Goal: Task Accomplishment & Management: Use online tool/utility

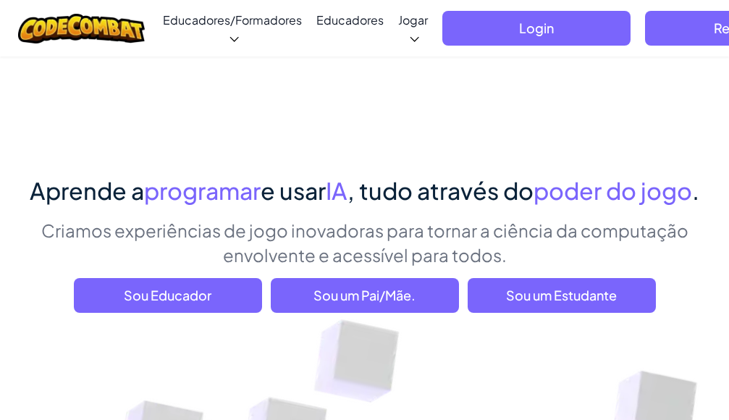
click at [458, 46] on div "Login Registar Português (Portugal) English (US) English (UK) 简体中文 繁體中文 русский…" at bounding box center [711, 28] width 552 height 57
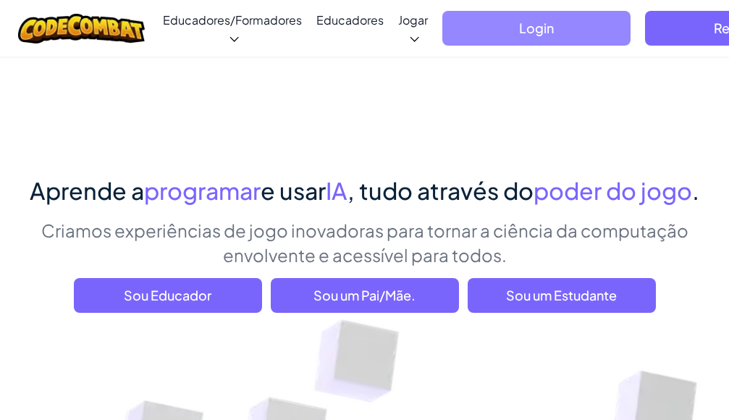
click at [443, 23] on span "Login" at bounding box center [537, 28] width 188 height 35
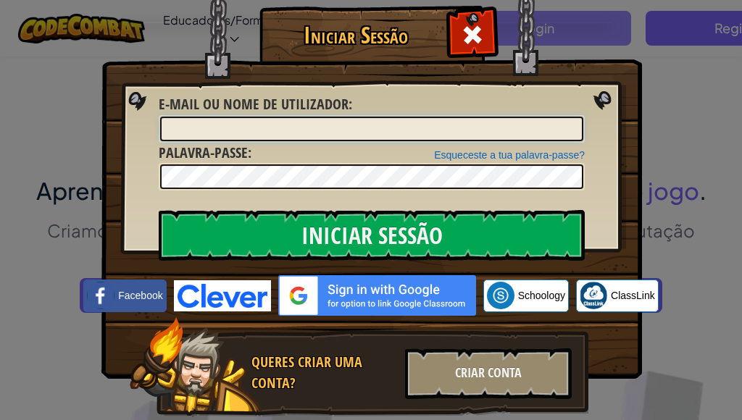
type input "faniel 16168301"
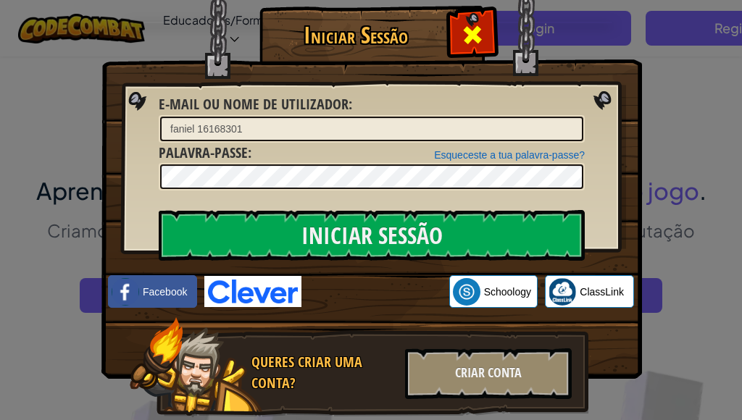
click at [470, 33] on span at bounding box center [472, 34] width 23 height 23
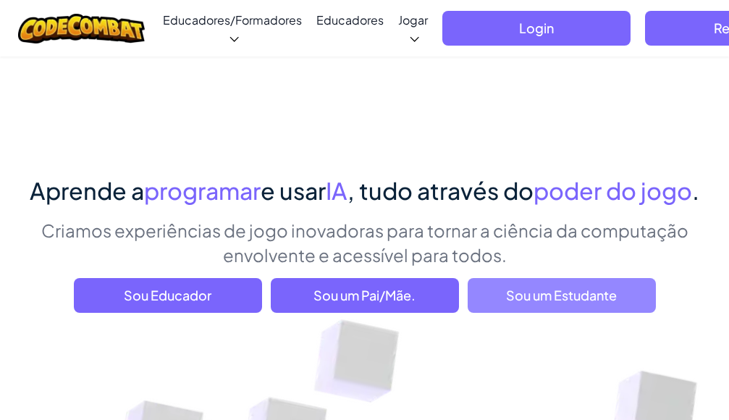
click at [523, 313] on span "Sou um Estudante" at bounding box center [562, 295] width 188 height 35
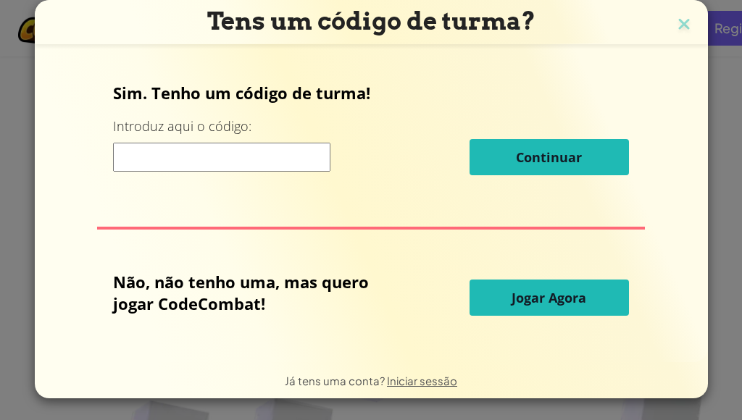
click at [158, 157] on input at bounding box center [221, 157] width 217 height 29
type input "pushlifebest"
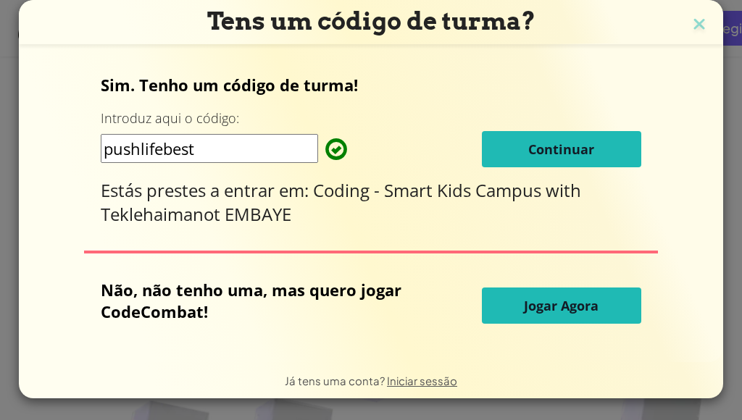
click at [637, 130] on div "Sim. Tenho um código de turma! Introduz aqui o código: pushlifebest Continuar E…" at bounding box center [371, 150] width 540 height 152
click at [618, 135] on button "Continuar" at bounding box center [561, 149] width 159 height 36
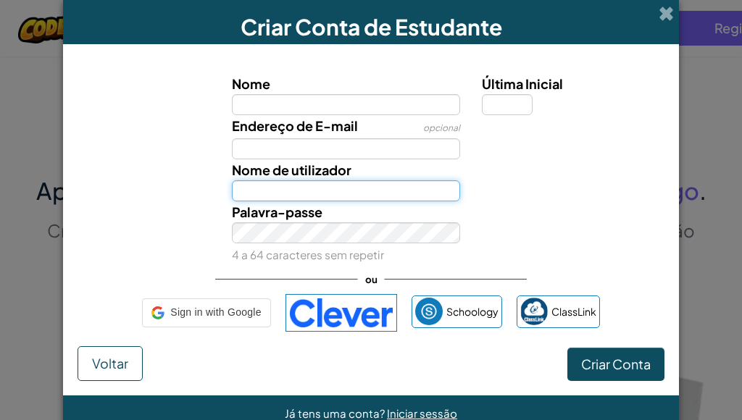
type input "faniel 16168301"
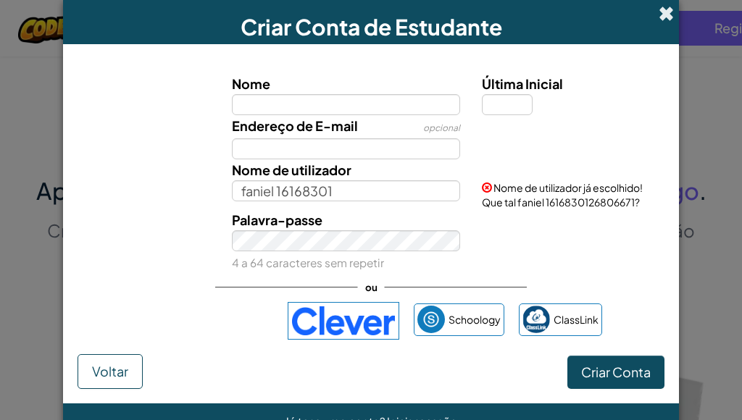
click at [661, 20] on span at bounding box center [665, 13] width 15 height 15
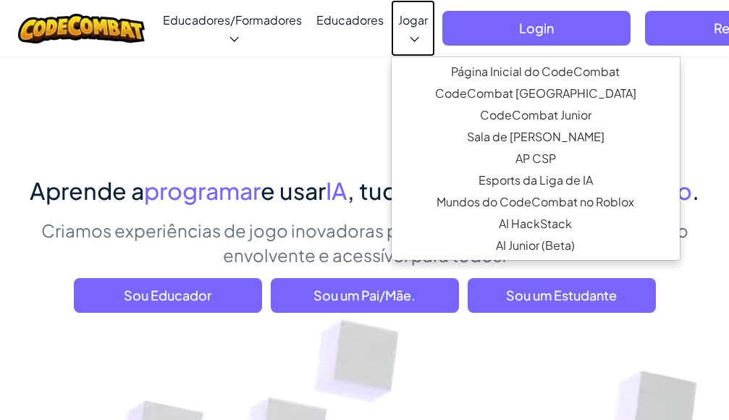
click at [391, 30] on link "Jogar" at bounding box center [413, 28] width 44 height 57
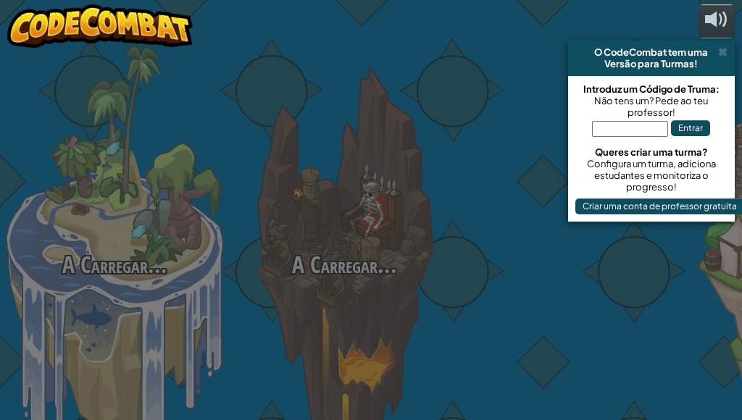
select select "pt-PT"
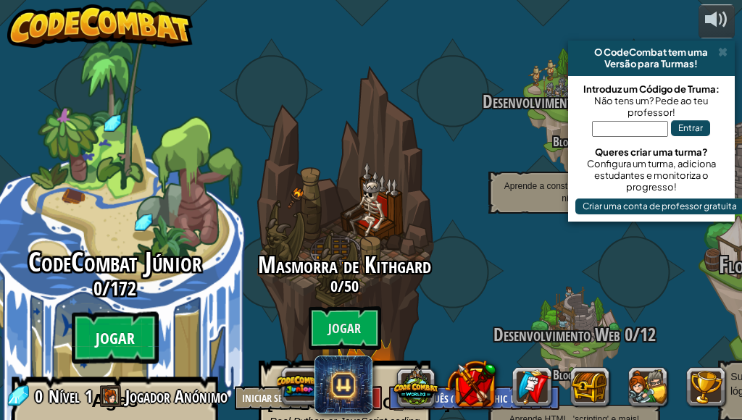
click at [94, 312] on btn "Jogar" at bounding box center [115, 338] width 87 height 52
select select "pt-PT"
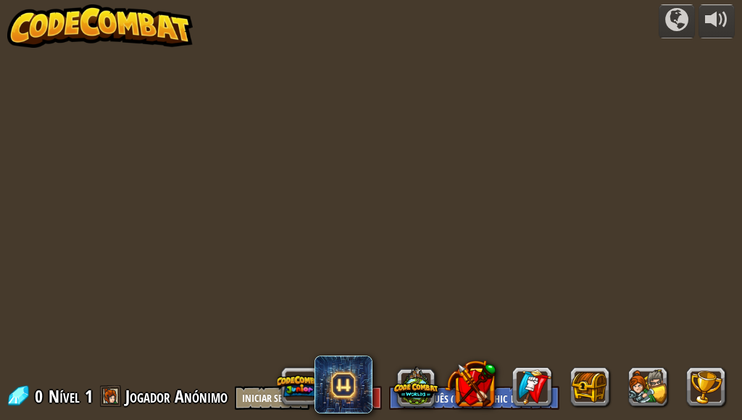
select select "pt-PT"
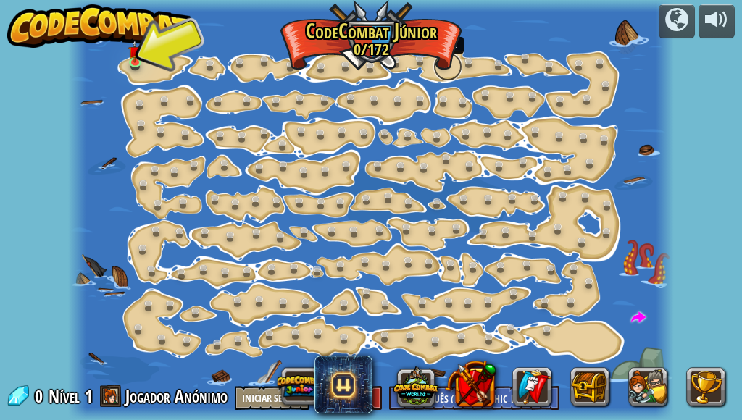
click at [440, 64] on link at bounding box center [447, 66] width 29 height 29
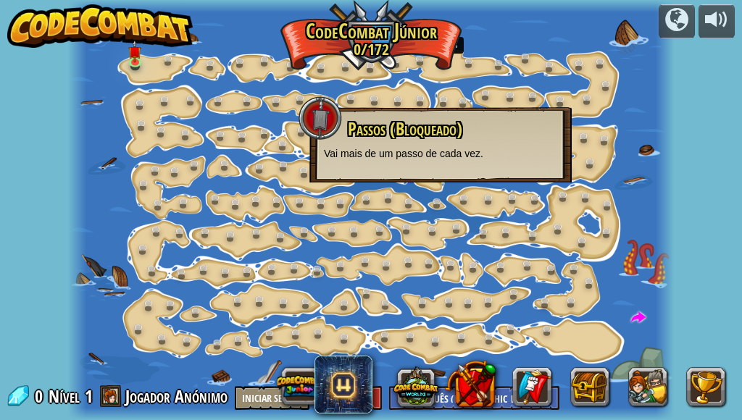
click at [423, 143] on div "Passos (Bloqueado) Vai mais de um passo de cada vez." at bounding box center [440, 140] width 233 height 41
click at [423, 144] on div "Passos (Bloqueado) Vai mais de um passo de cada vez." at bounding box center [440, 140] width 233 height 41
click at [171, 334] on link at bounding box center [165, 341] width 29 height 29
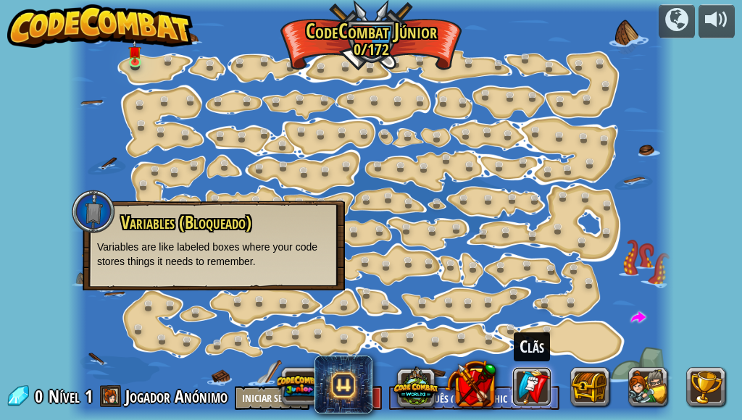
click at [540, 398] on div "Clãs" at bounding box center [503, 387] width 464 height 58
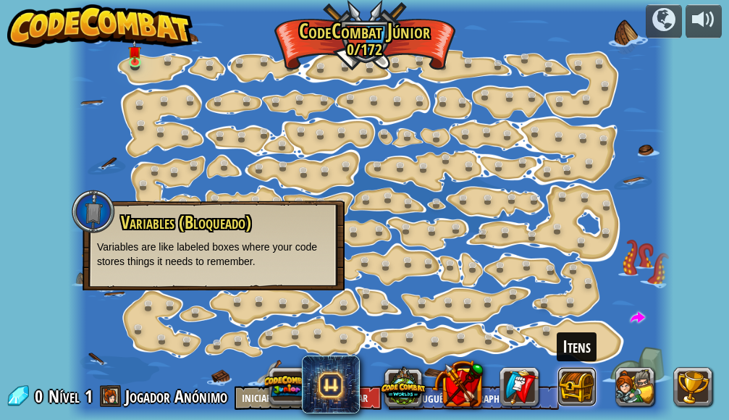
click at [559, 400] on button at bounding box center [577, 386] width 39 height 39
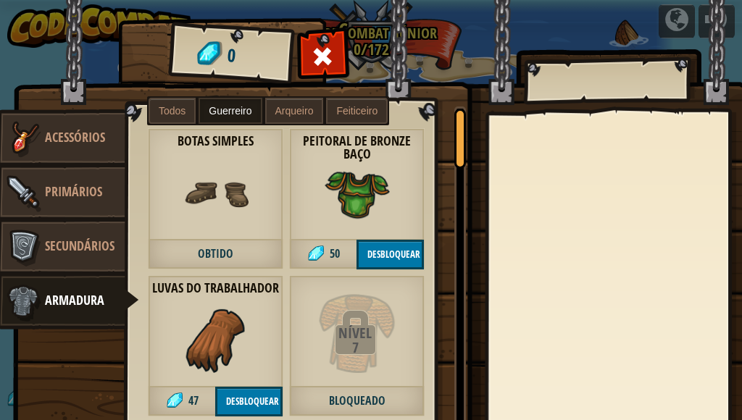
click at [164, 105] on span "Todos" at bounding box center [172, 111] width 27 height 12
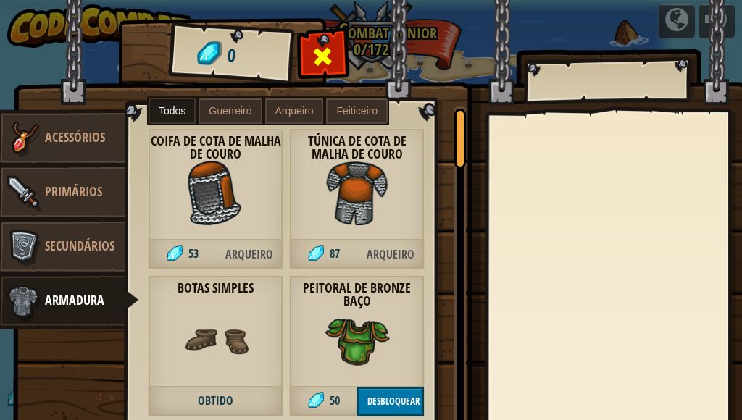
click at [304, 70] on div at bounding box center [323, 61] width 46 height 46
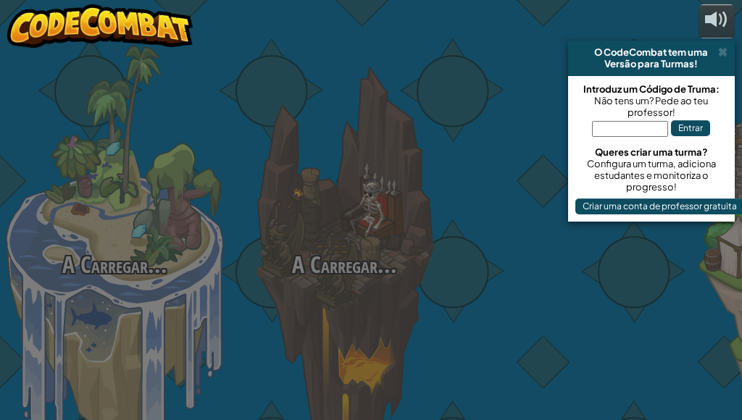
select select "pt-PT"
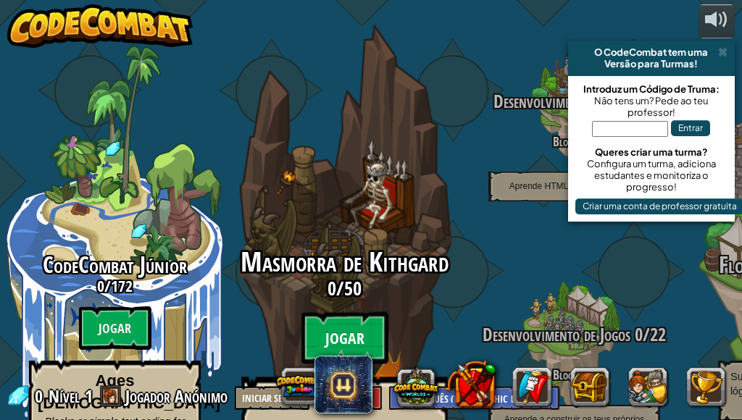
click at [347, 312] on btn "Jogar" at bounding box center [344, 338] width 87 height 52
select select "pt-PT"
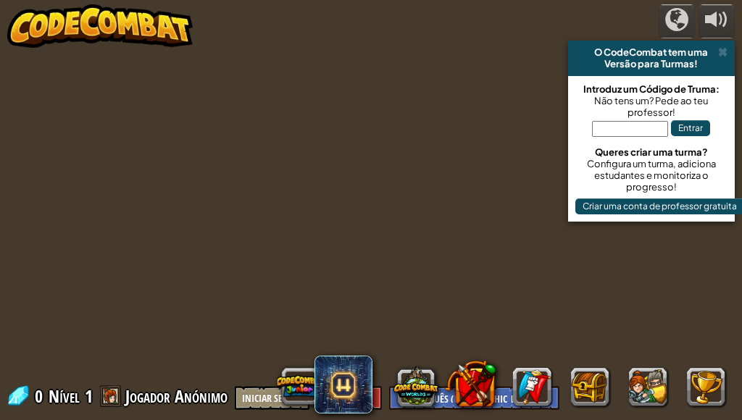
select select "pt-PT"
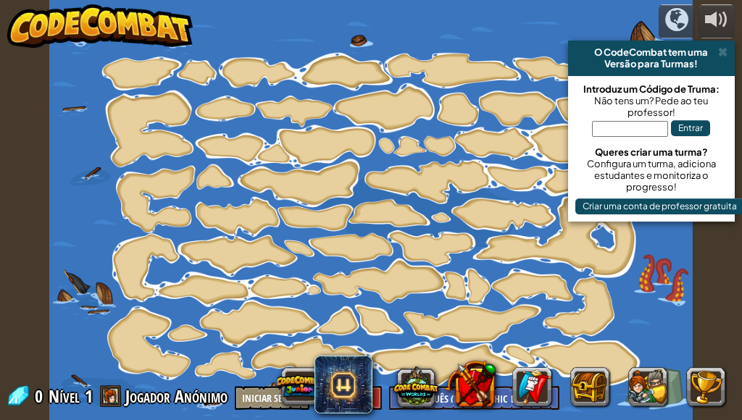
select select "pt-PT"
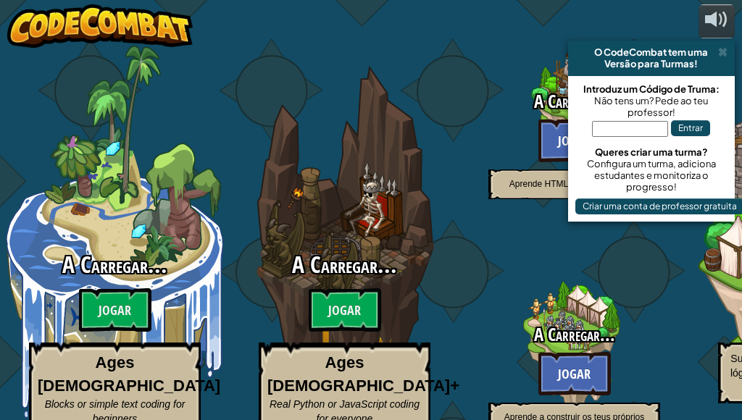
select select "pt-PT"
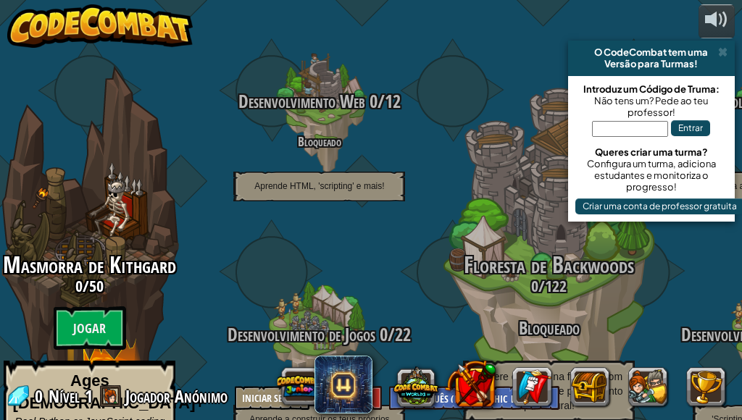
click at [719, 41] on div "O CodeCombat tem uma Versão para Turmas!" at bounding box center [651, 58] width 167 height 35
click at [728, 45] on div "O CodeCombat tem uma Versão para Turmas!" at bounding box center [651, 58] width 167 height 35
drag, startPoint x: 727, startPoint y: 45, endPoint x: 715, endPoint y: 46, distance: 12.3
click at [723, 45] on div "O CodeCombat tem uma Versão para Turmas!" at bounding box center [651, 58] width 167 height 35
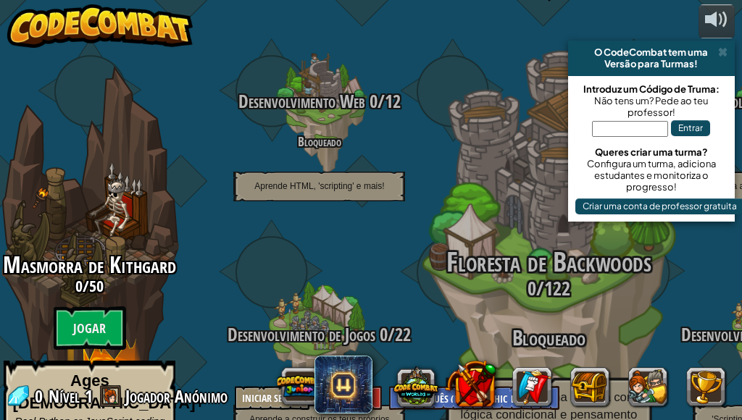
click at [548, 327] on h3 "Bloqueado" at bounding box center [548, 338] width 275 height 23
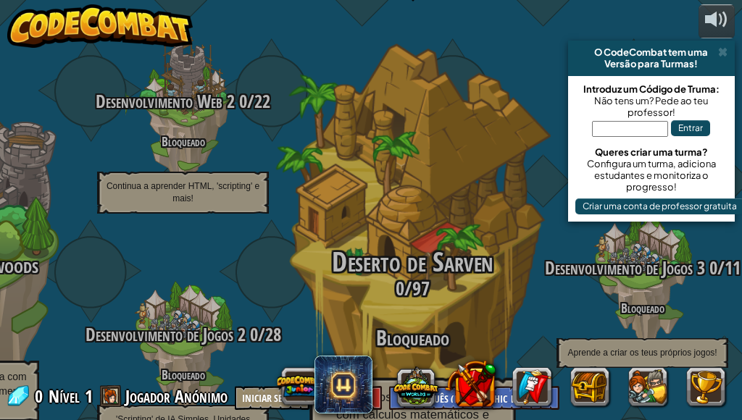
click at [451, 261] on div "Deserto de Sarven 0 / 97 Bloqueado Desvende os mistérios do deserto com cálculo…" at bounding box center [412, 350] width 275 height 204
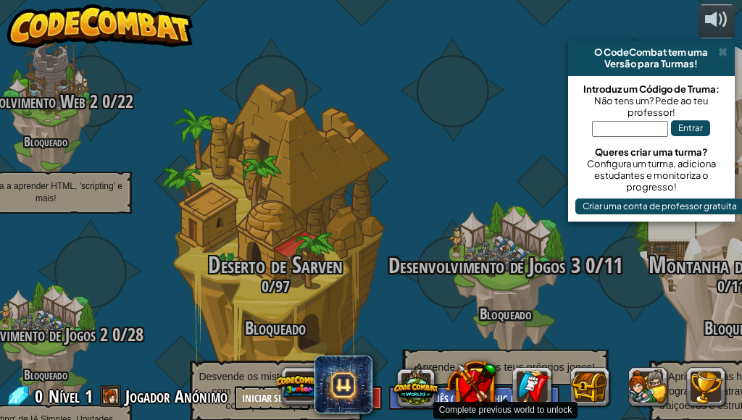
click at [517, 254] on div "Desenvolvimento de Jogos 3 0 / 11 Bloqueado Aprende a criar os teus próprios jo…" at bounding box center [504, 320] width 275 height 132
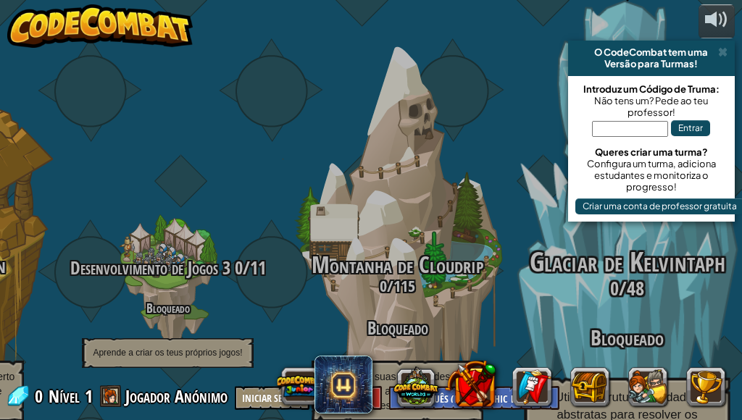
click at [601, 278] on h3 "0 / 48" at bounding box center [626, 288] width 275 height 21
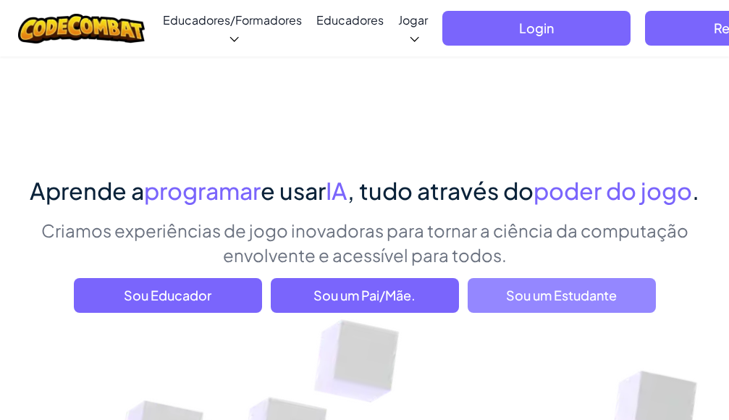
click at [537, 313] on span "Sou um Estudante" at bounding box center [562, 295] width 188 height 35
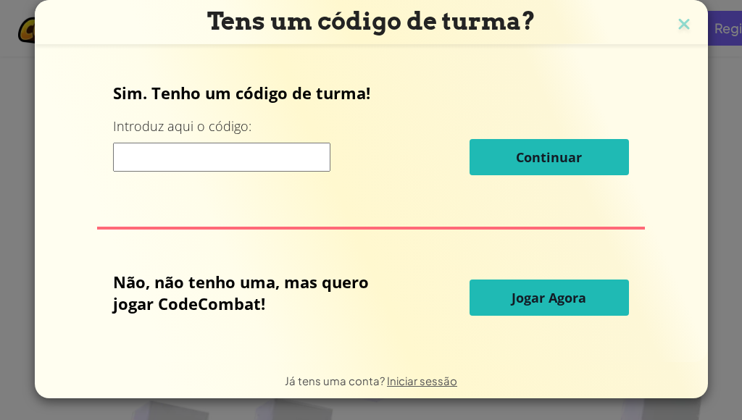
click at [537, 298] on span "Jogar Agora" at bounding box center [548, 297] width 75 height 17
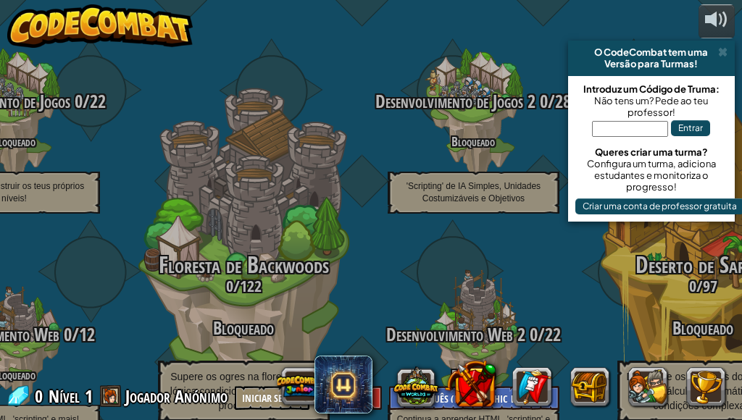
select select "pt-PT"
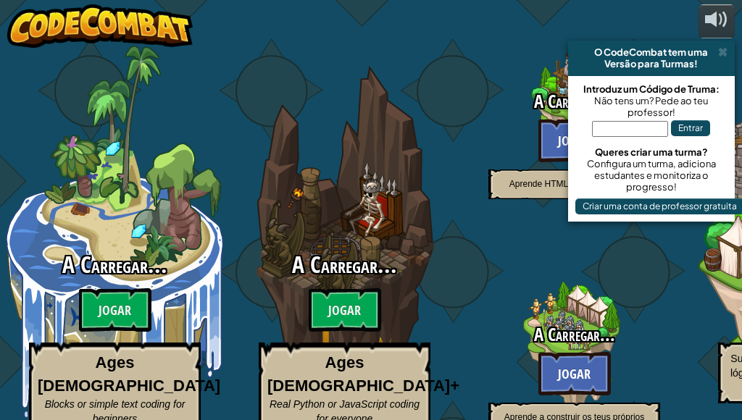
select select "pt-PT"
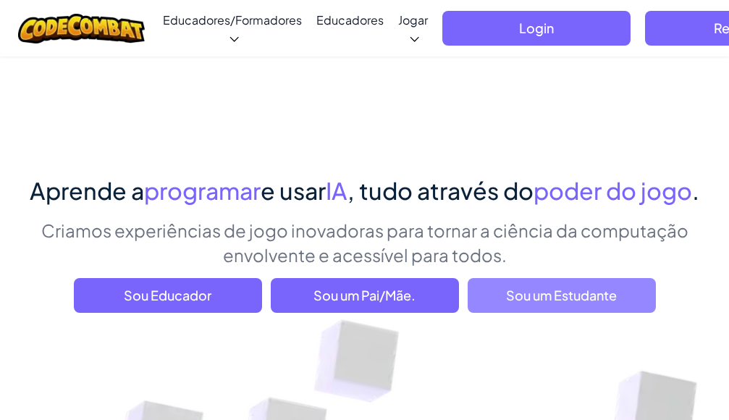
click at [603, 313] on span "Sou um Estudante" at bounding box center [562, 295] width 188 height 35
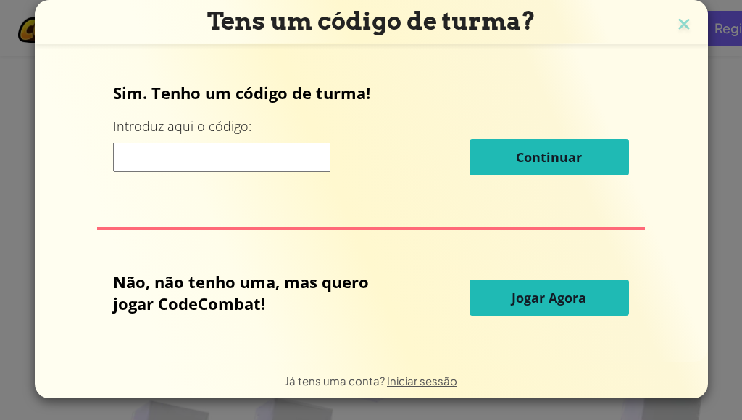
click at [601, 302] on button "Jogar Agora" at bounding box center [548, 298] width 159 height 36
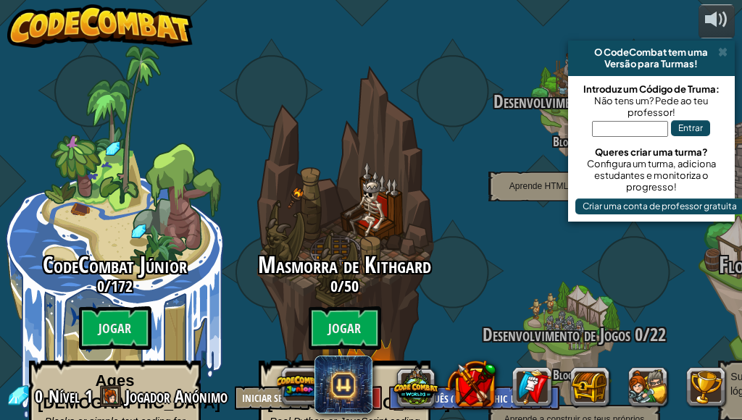
select select "pt-PT"
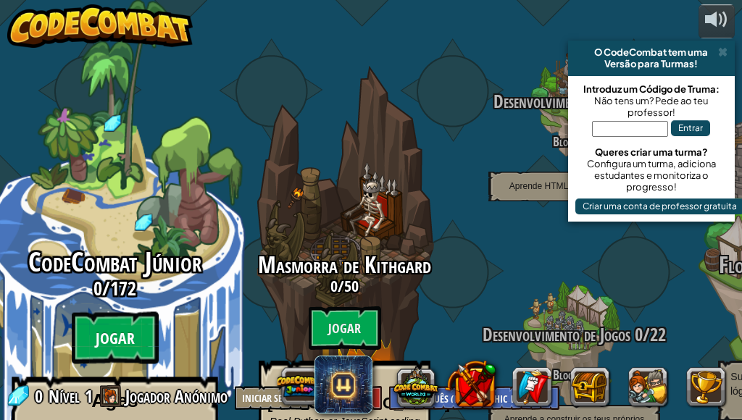
click at [149, 312] on btn "Jogar" at bounding box center [115, 338] width 87 height 52
select select "pt-PT"
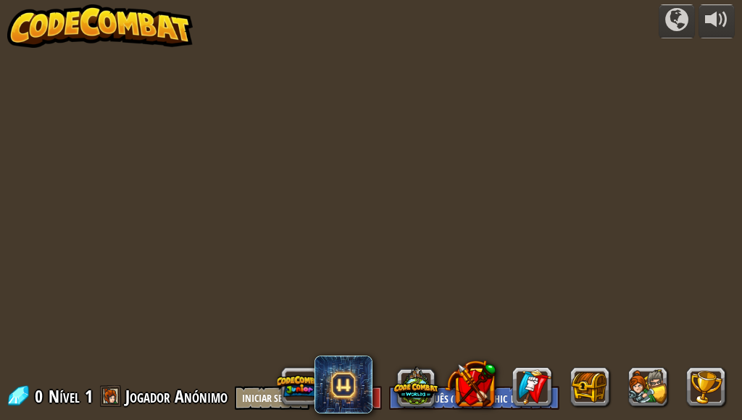
select select "pt-PT"
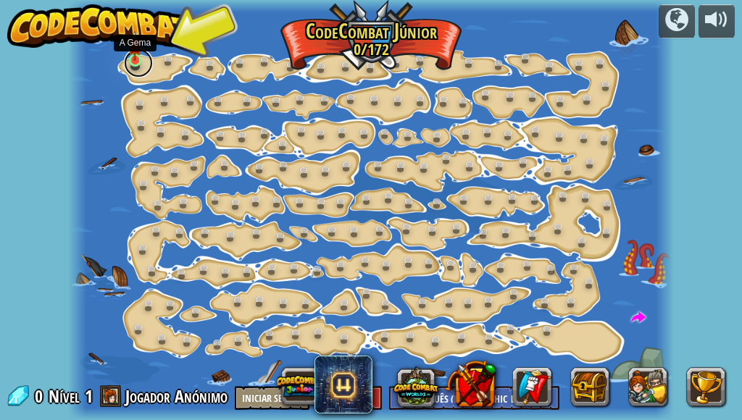
click at [146, 67] on link at bounding box center [138, 63] width 29 height 29
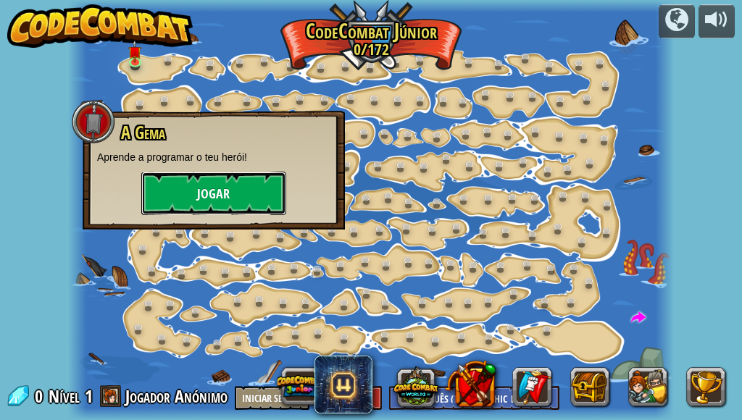
click at [248, 198] on button "Jogar" at bounding box center [213, 193] width 145 height 43
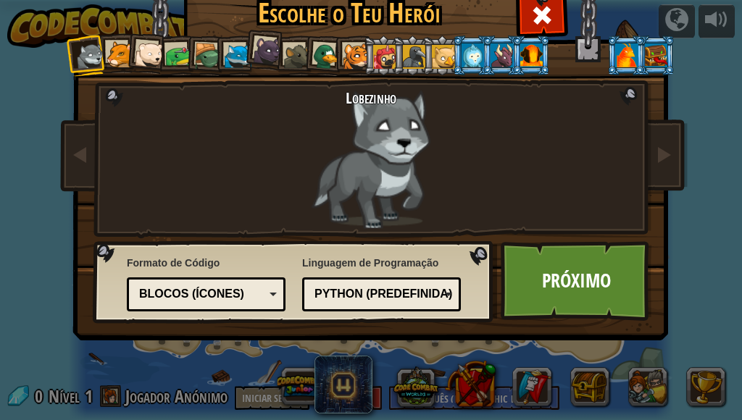
click at [520, 46] on div at bounding box center [531, 54] width 22 height 23
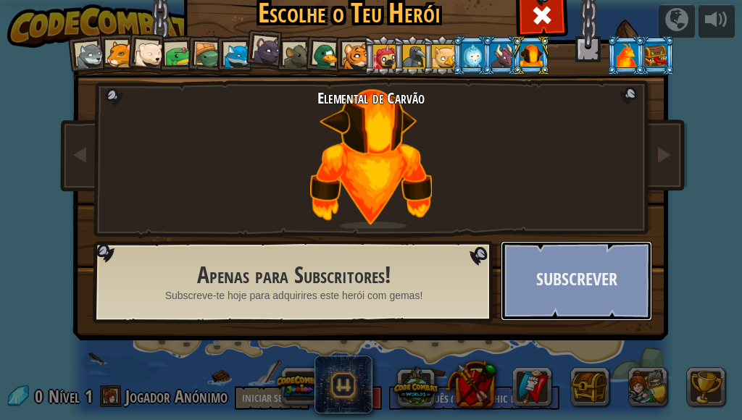
click at [569, 257] on button "Subscrever" at bounding box center [576, 281] width 151 height 80
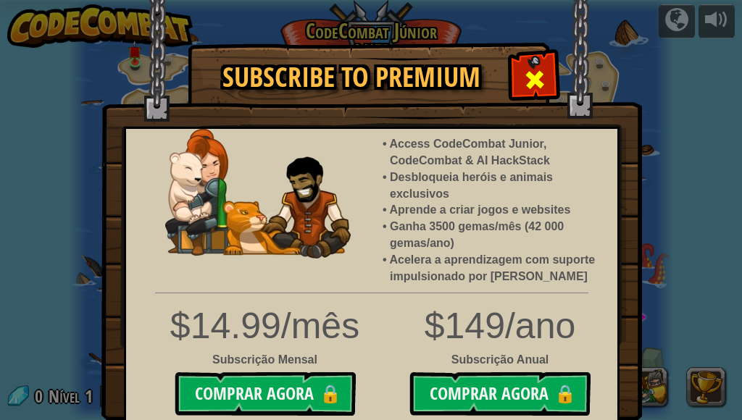
click at [524, 91] on span at bounding box center [534, 79] width 23 height 23
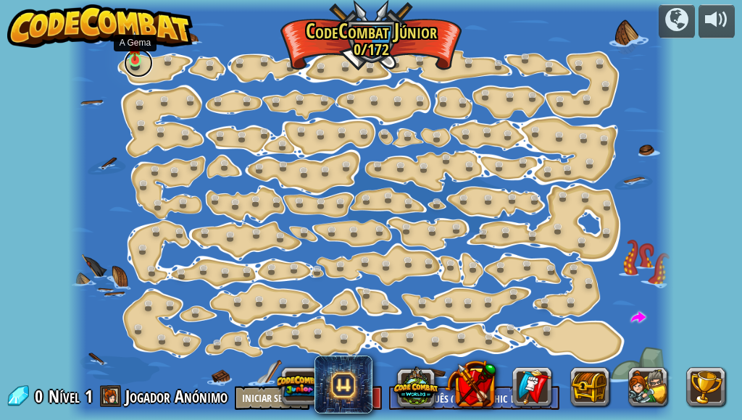
click at [149, 67] on link at bounding box center [138, 63] width 29 height 29
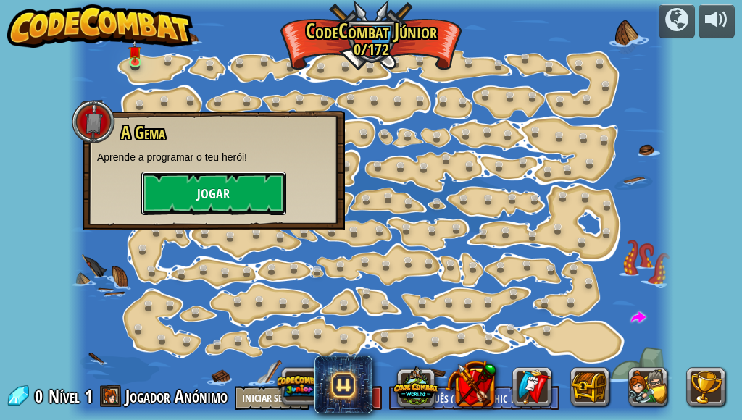
click at [176, 180] on button "Jogar" at bounding box center [213, 193] width 145 height 43
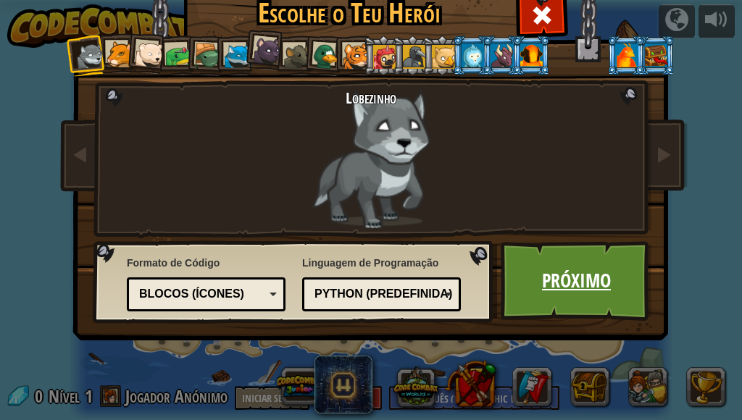
click at [535, 285] on link "Próximo" at bounding box center [576, 281] width 151 height 80
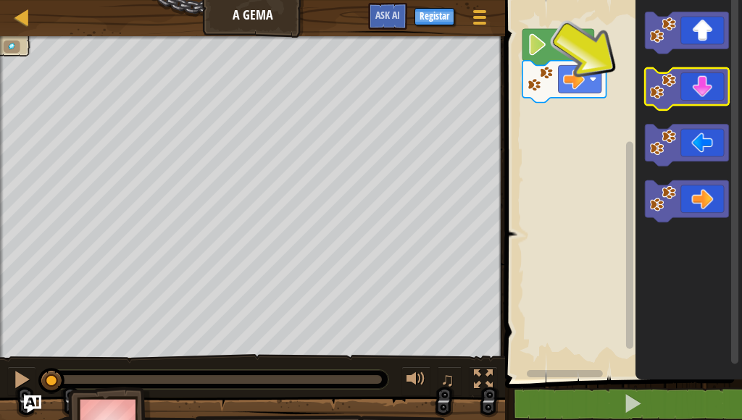
click at [672, 83] on image "Espaço de trabalho de Blockly" at bounding box center [663, 86] width 26 height 26
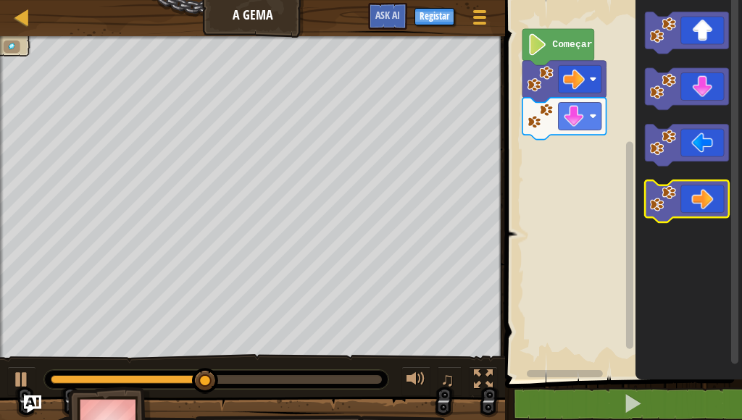
click at [663, 212] on icon "Espaço de trabalho de Blockly" at bounding box center [687, 201] width 84 height 42
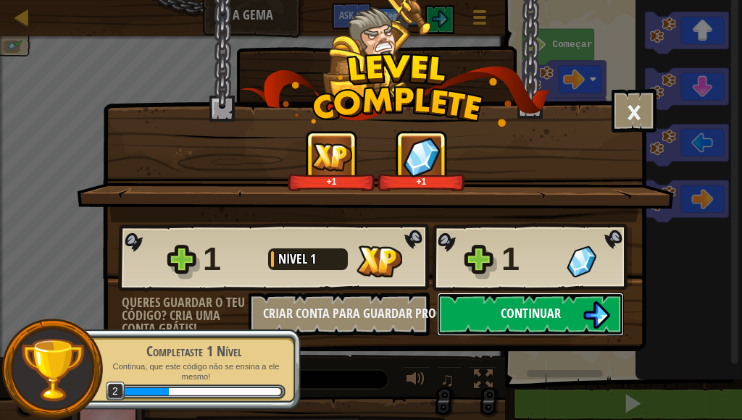
click at [600, 314] on img at bounding box center [596, 315] width 28 height 28
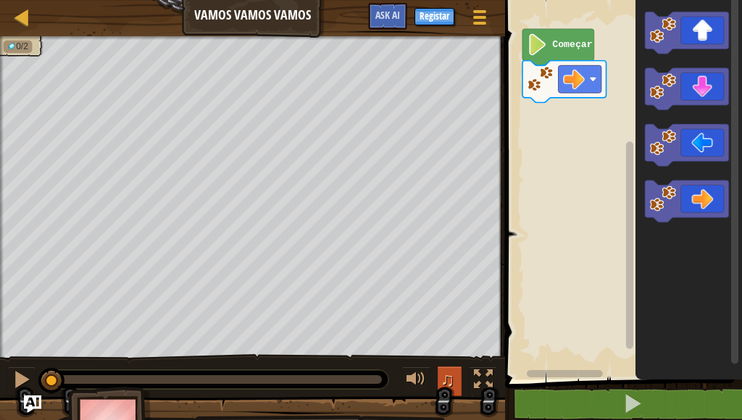
click at [453, 384] on span "♫" at bounding box center [447, 380] width 14 height 22
click at [460, 387] on button "♫" at bounding box center [450, 382] width 25 height 30
click at [459, 385] on button "♫" at bounding box center [450, 382] width 25 height 30
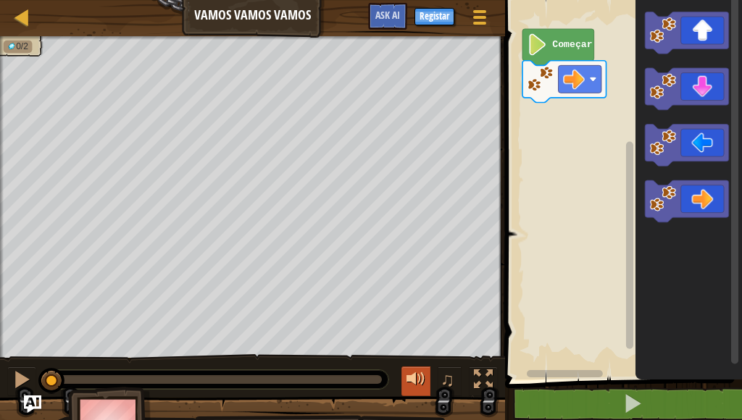
click at [414, 386] on div at bounding box center [415, 379] width 19 height 19
click at [436, 388] on div "♫" at bounding box center [446, 382] width 104 height 30
click at [453, 385] on button "♫" at bounding box center [450, 382] width 25 height 30
click at [677, 29] on g "Espaço de trabalho de Blockly" at bounding box center [687, 33] width 84 height 42
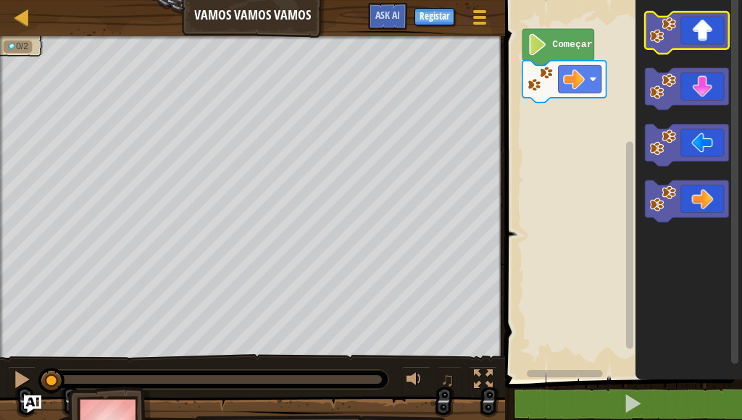
click at [666, 35] on image "Espaço de trabalho de Blockly" at bounding box center [663, 30] width 26 height 26
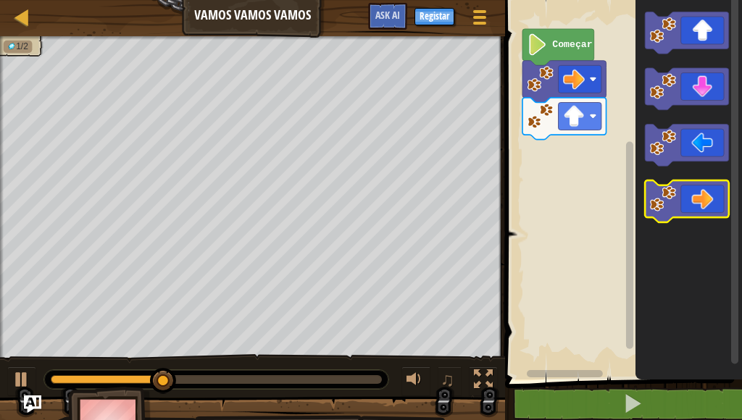
click at [673, 207] on image "Espaço de trabalho de Blockly" at bounding box center [663, 198] width 26 height 26
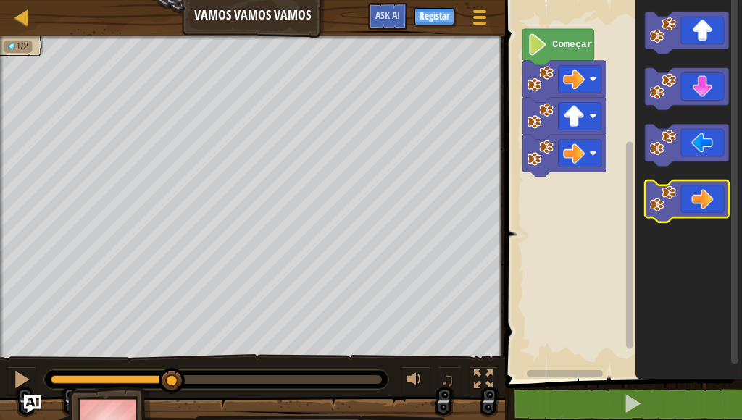
click at [673, 207] on image "Espaço de trabalho de Blockly" at bounding box center [663, 198] width 26 height 26
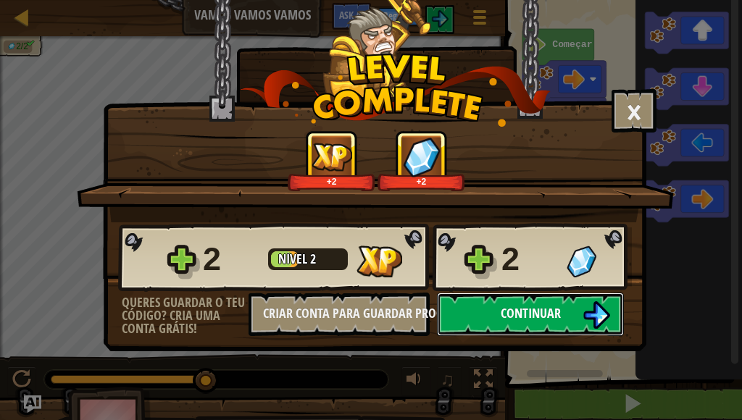
click at [582, 324] on button "Continuar" at bounding box center [530, 314] width 187 height 43
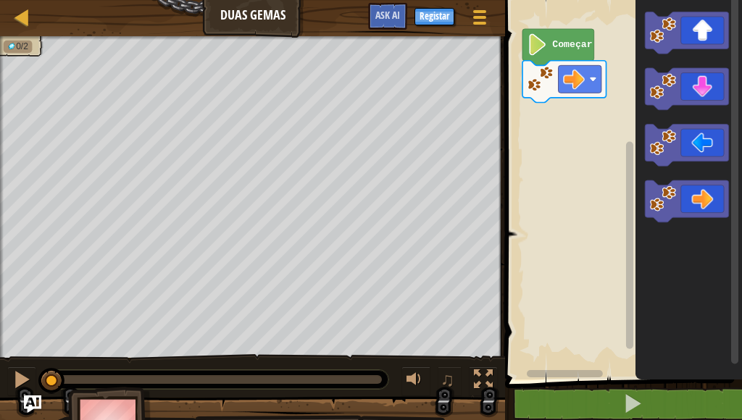
click at [165, 378] on div "0/2 0:02.8 Agora: 0:00.0 Máximo: 0:08.0 ♫ Lobezinho" at bounding box center [371, 245] width 742 height 419
click at [211, 262] on div "0/2 ♫ Lobezinho" at bounding box center [371, 245] width 742 height 419
click at [650, 204] on image "Espaço de trabalho de Blockly" at bounding box center [663, 198] width 26 height 26
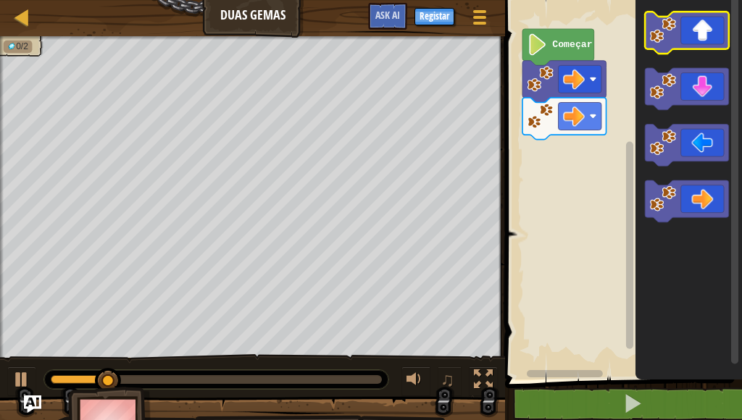
click at [672, 36] on image "Espaço de trabalho de Blockly" at bounding box center [663, 30] width 26 height 26
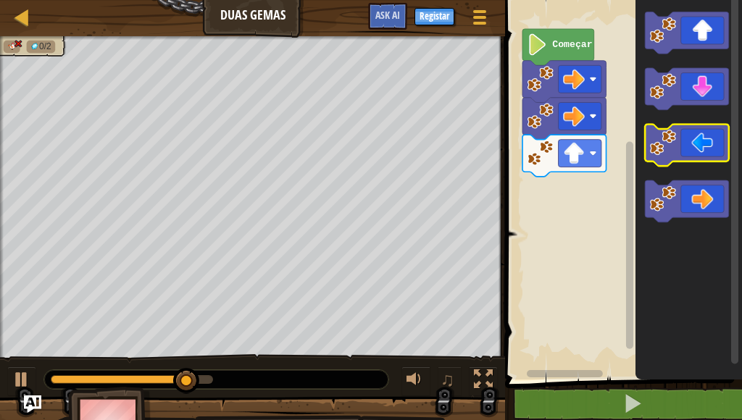
click at [659, 128] on rect "Espaço de trabalho de Blockly" at bounding box center [687, 146] width 84 height 42
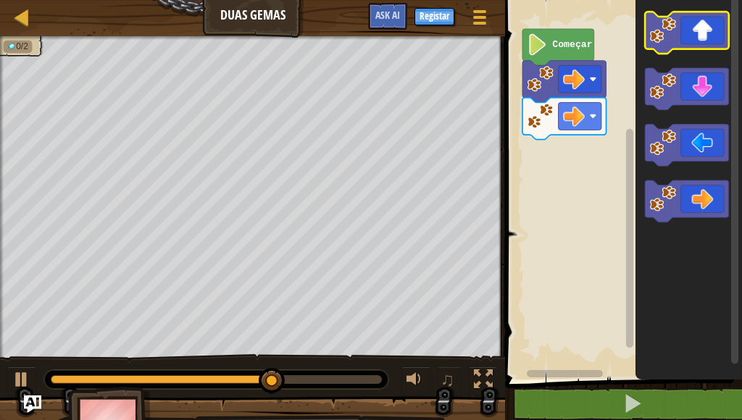
click at [669, 33] on image "Espaço de trabalho de Blockly" at bounding box center [663, 30] width 26 height 26
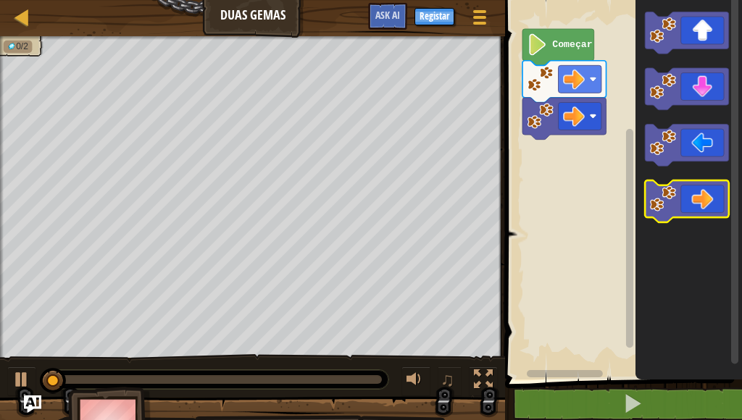
click at [663, 201] on image "Espaço de trabalho de Blockly" at bounding box center [663, 198] width 26 height 26
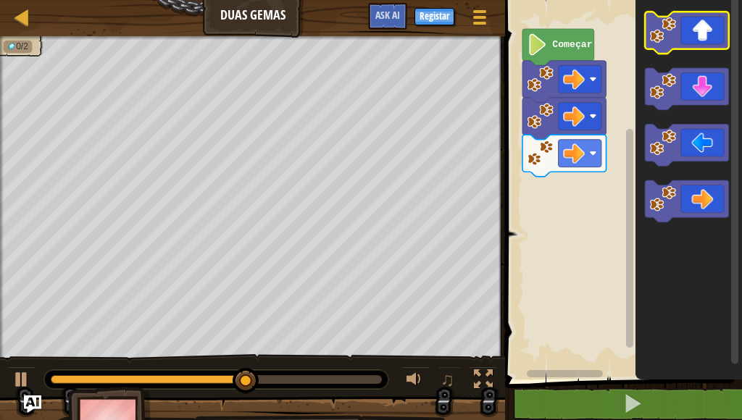
click at [668, 46] on icon "Espaço de trabalho de Blockly" at bounding box center [687, 33] width 84 height 42
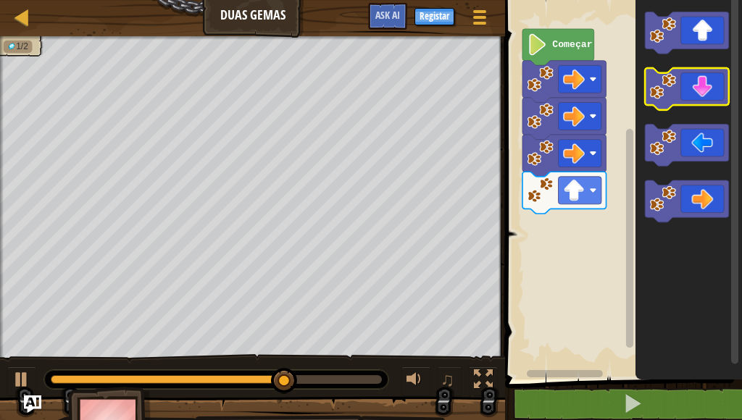
click at [664, 92] on image "Espaço de trabalho de Blockly" at bounding box center [663, 86] width 26 height 26
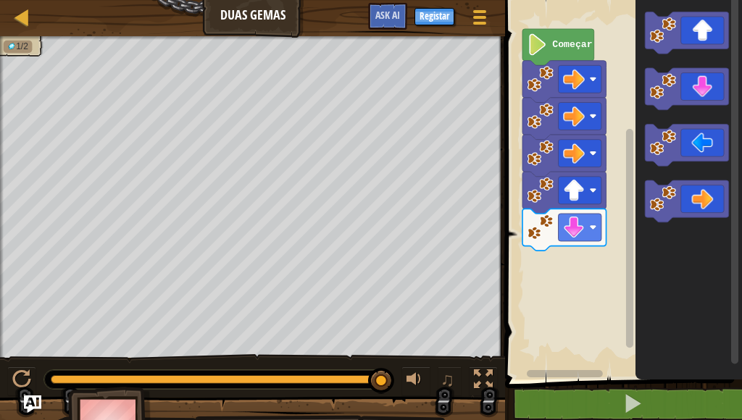
click at [641, 80] on icon "Espaço de trabalho de Blockly" at bounding box center [688, 186] width 106 height 387
click at [657, 91] on image "Espaço de trabalho de Blockly" at bounding box center [663, 86] width 26 height 26
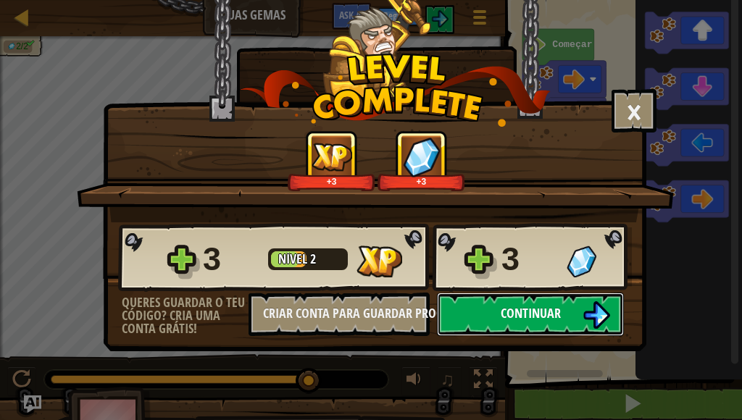
click at [530, 297] on button "Continuar" at bounding box center [530, 314] width 187 height 43
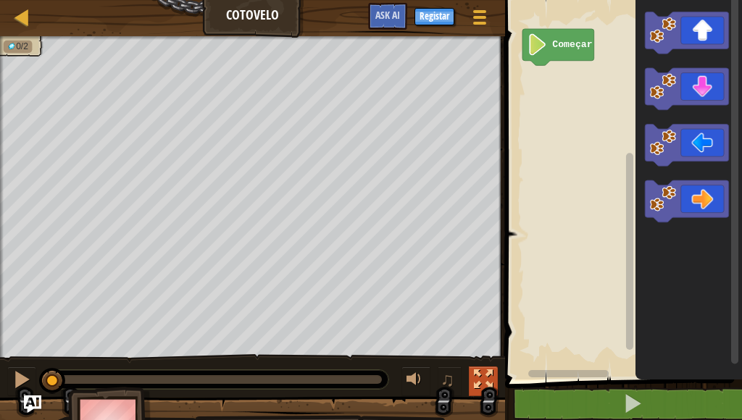
click at [472, 383] on button at bounding box center [483, 382] width 29 height 30
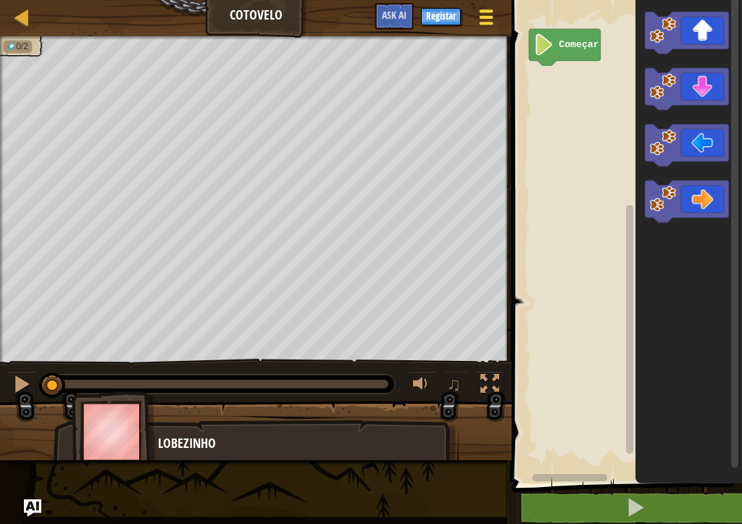
click at [483, 26] on div at bounding box center [486, 17] width 20 height 21
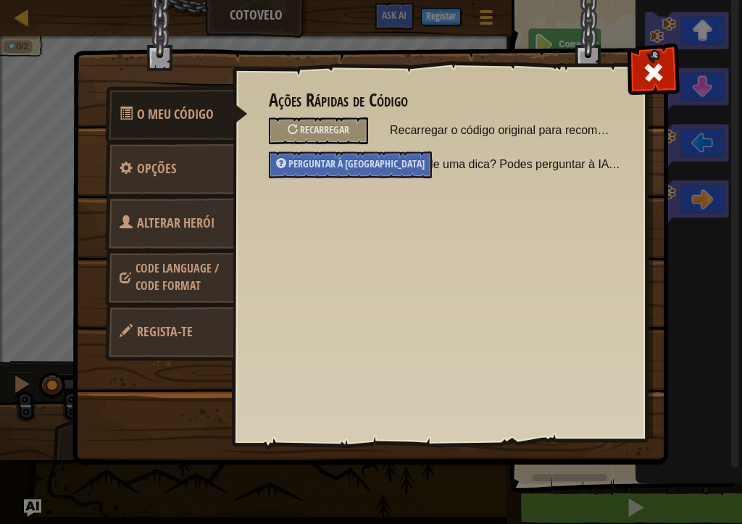
click at [162, 211] on link "Alterar Herói" at bounding box center [169, 223] width 129 height 57
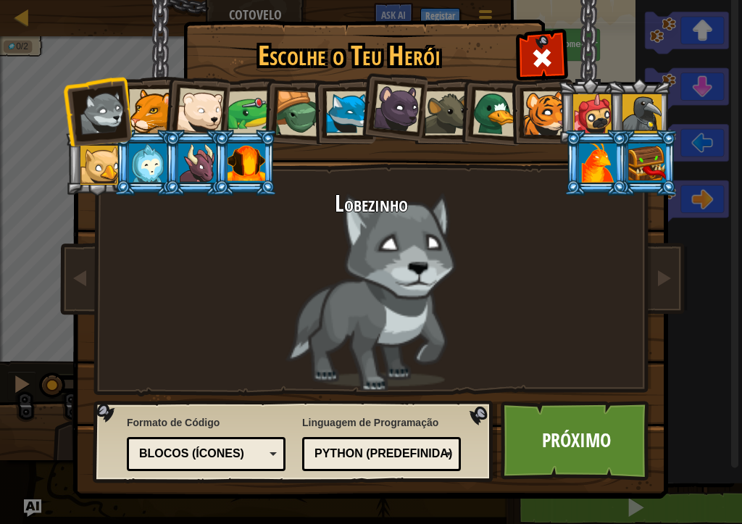
click at [184, 150] on div at bounding box center [197, 162] width 38 height 39
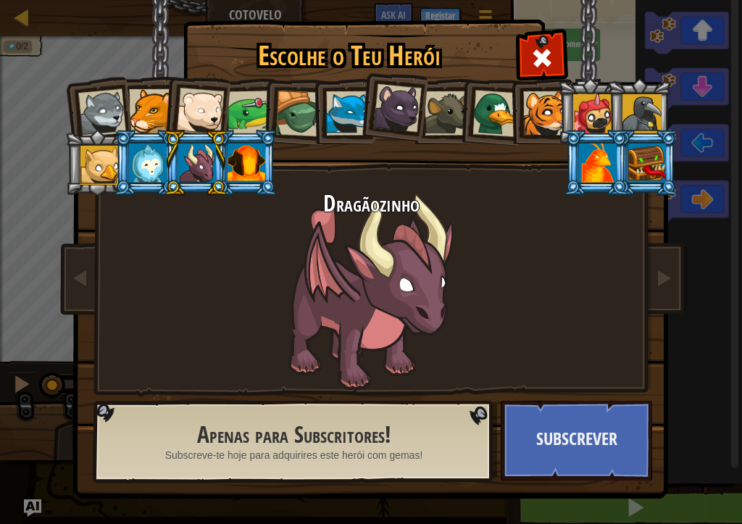
click at [88, 102] on div at bounding box center [102, 113] width 48 height 48
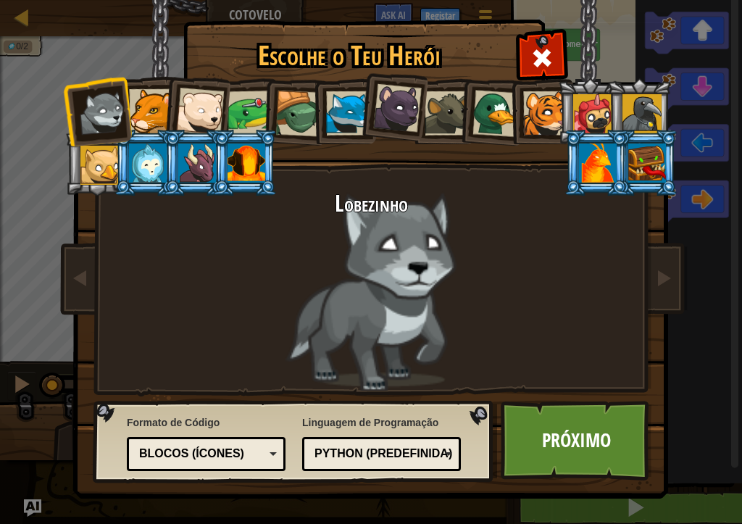
click at [138, 101] on div at bounding box center [151, 111] width 44 height 44
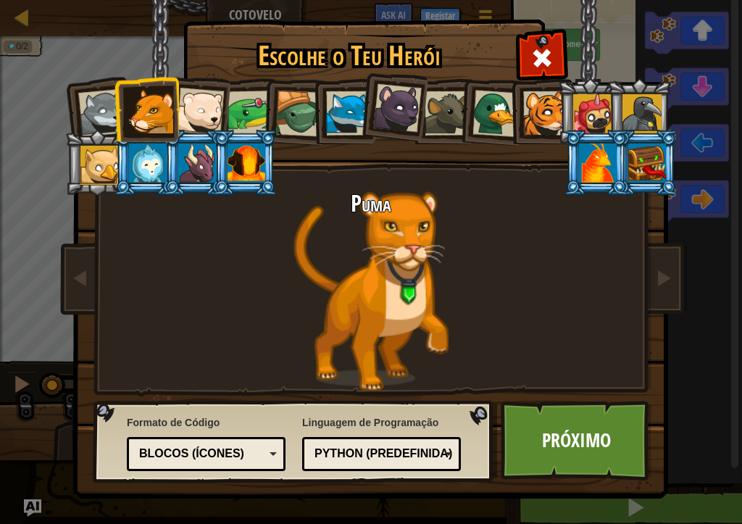
click at [220, 130] on li at bounding box center [244, 163] width 65 height 66
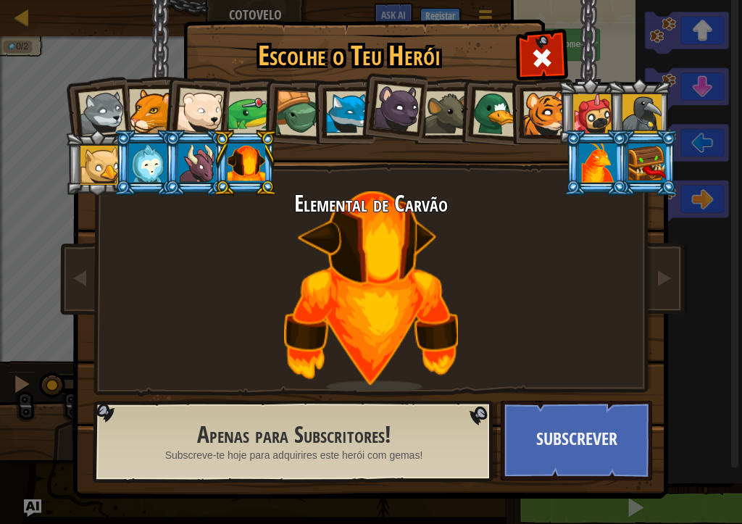
click at [188, 126] on div at bounding box center [200, 112] width 48 height 48
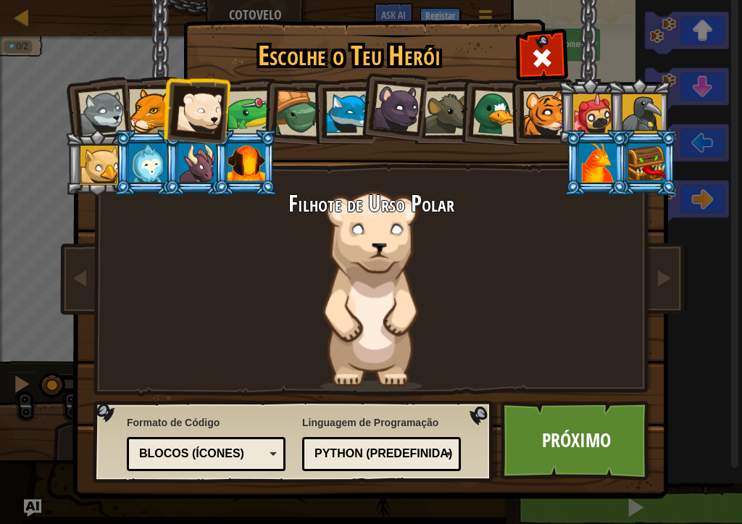
click at [235, 126] on div at bounding box center [249, 113] width 45 height 45
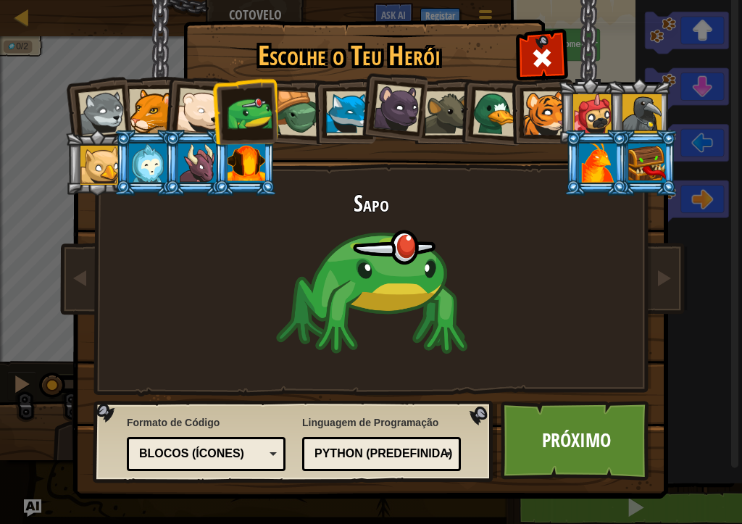
click at [291, 134] on div at bounding box center [298, 114] width 46 height 46
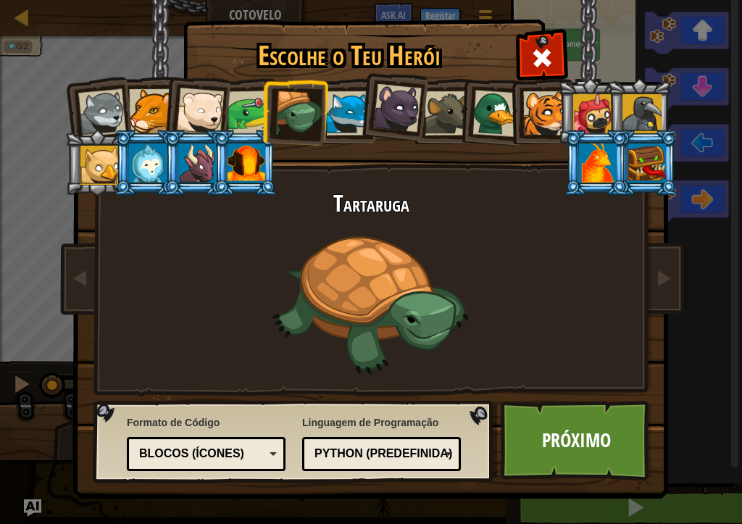
click at [310, 131] on div at bounding box center [298, 114] width 46 height 46
click at [338, 142] on li at bounding box center [343, 111] width 65 height 66
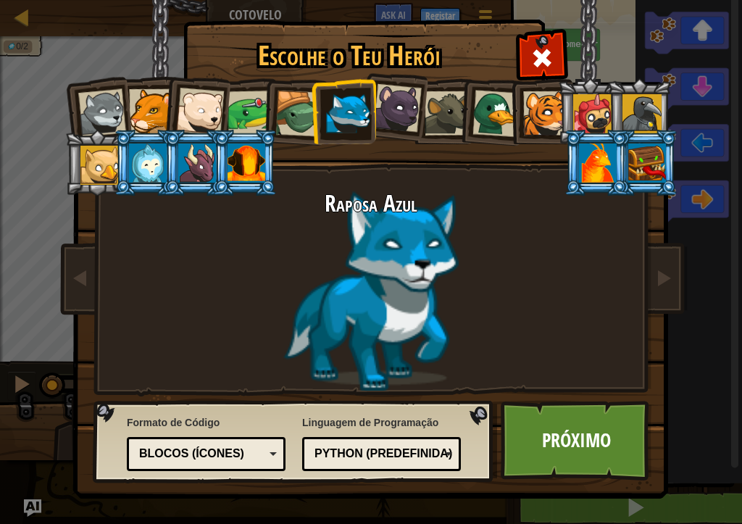
click at [388, 136] on li at bounding box center [392, 106] width 72 height 72
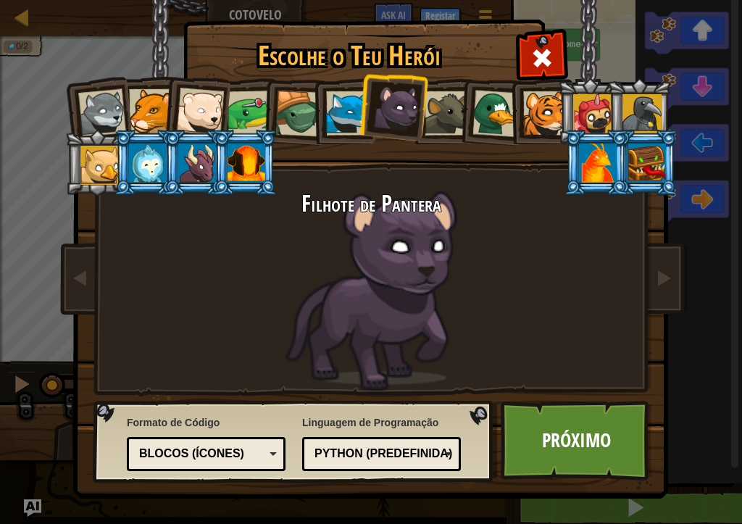
click at [500, 130] on div at bounding box center [495, 113] width 47 height 47
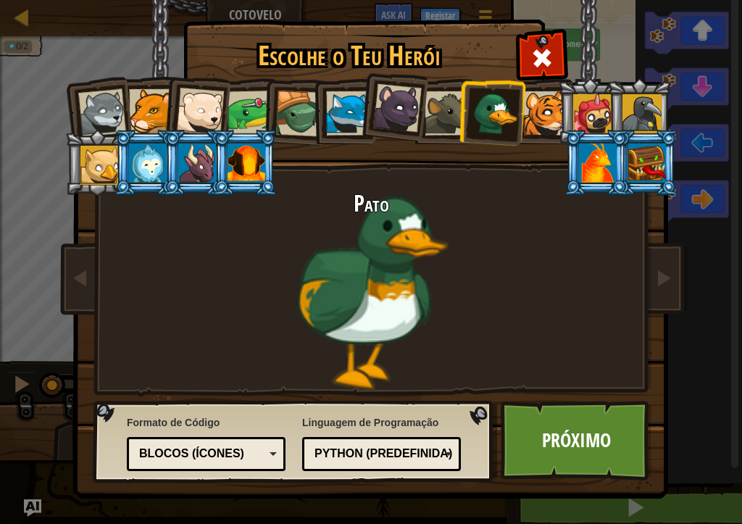
click at [648, 133] on li at bounding box center [645, 163] width 65 height 66
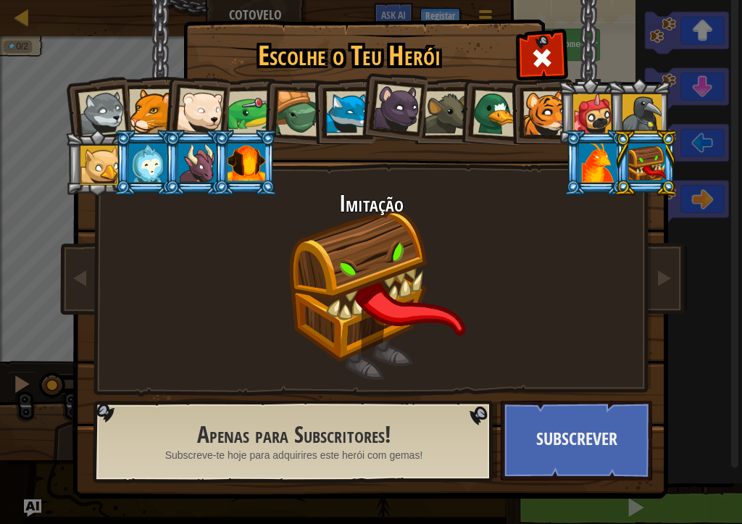
click at [514, 91] on li at bounding box center [540, 111] width 65 height 66
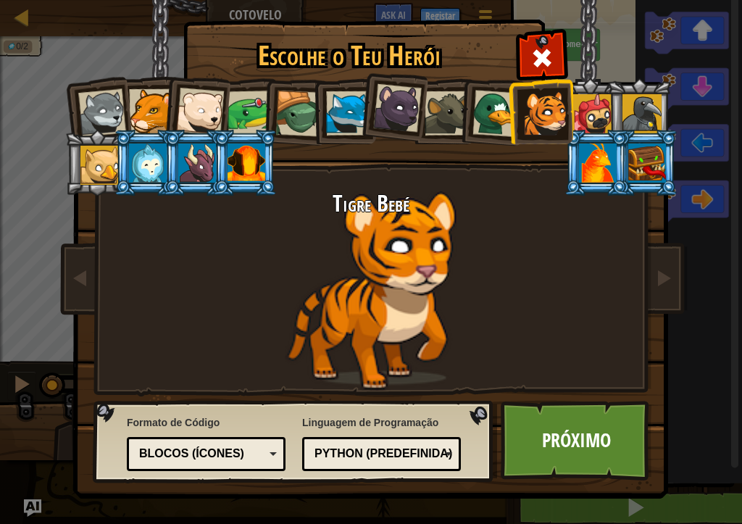
click at [639, 109] on div at bounding box center [641, 113] width 39 height 39
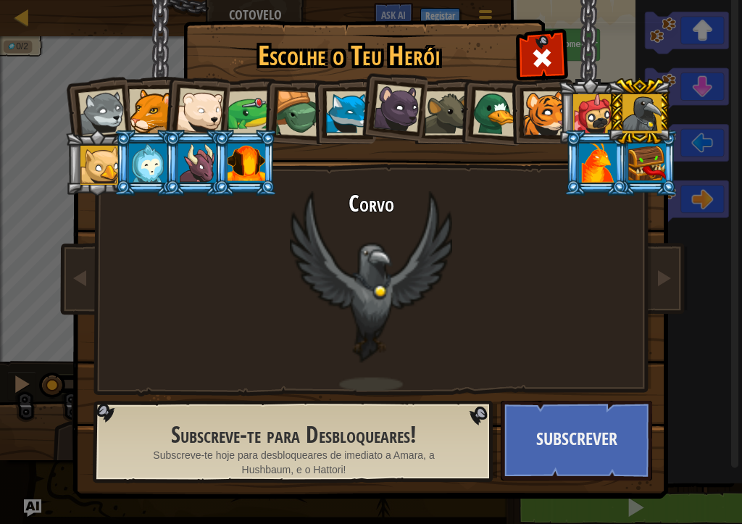
click at [571, 123] on li at bounding box center [589, 111] width 65 height 66
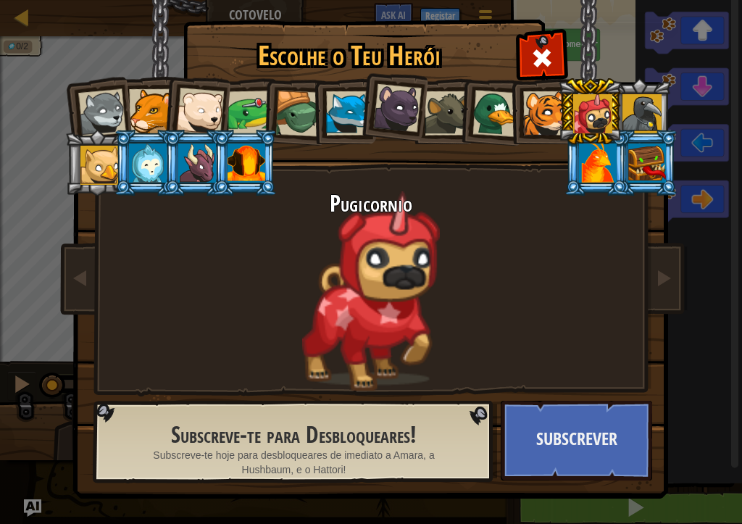
click at [600, 155] on div at bounding box center [598, 162] width 38 height 39
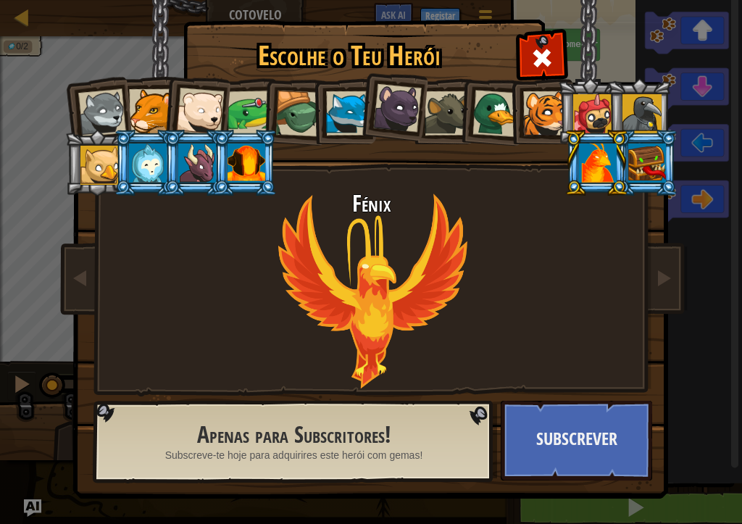
click at [114, 170] on li at bounding box center [146, 163] width 65 height 66
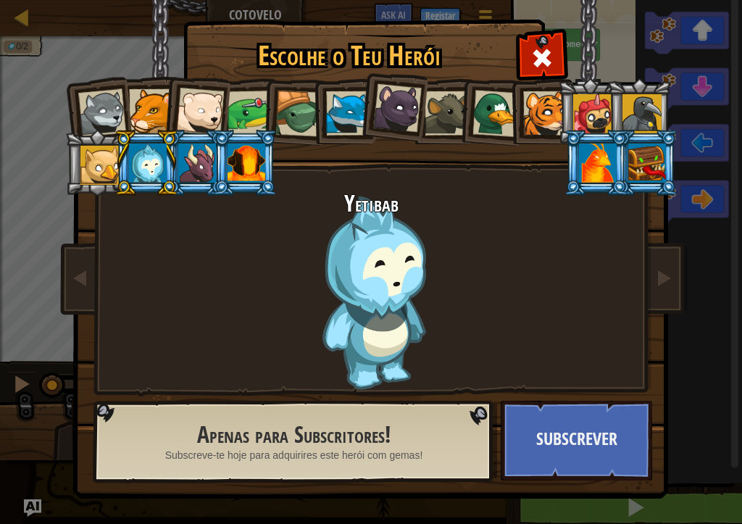
click at [369, 100] on li at bounding box center [392, 106] width 72 height 72
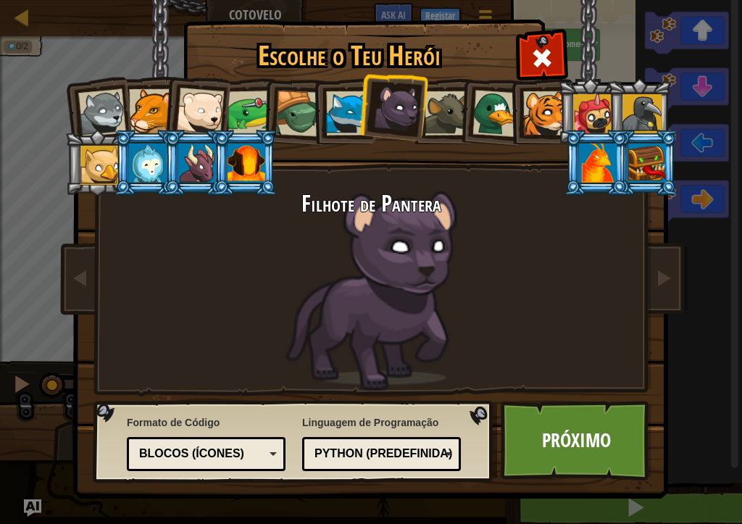
click at [351, 114] on div at bounding box center [348, 113] width 44 height 44
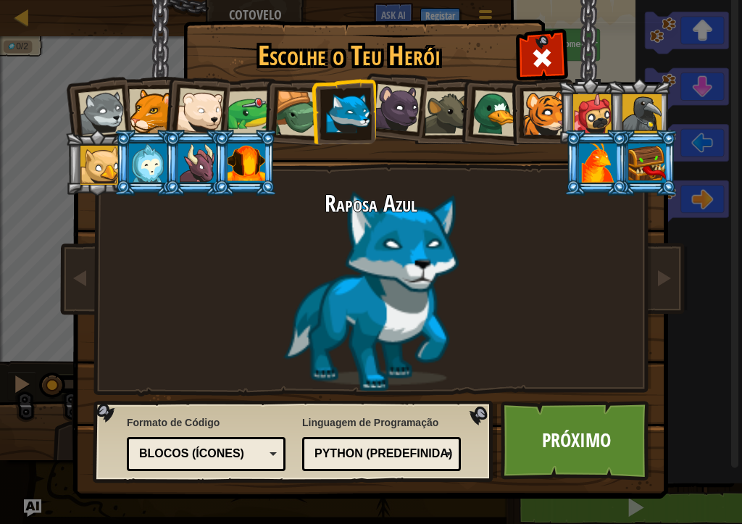
click at [137, 111] on div at bounding box center [151, 111] width 44 height 44
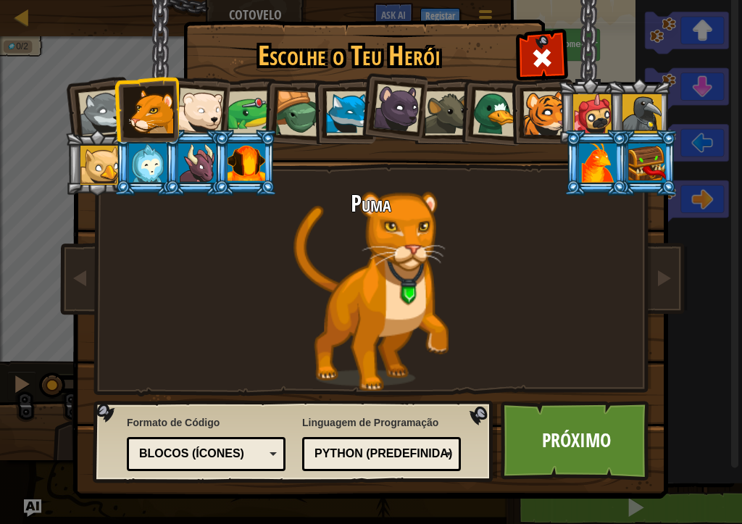
click at [330, 109] on div at bounding box center [348, 113] width 44 height 44
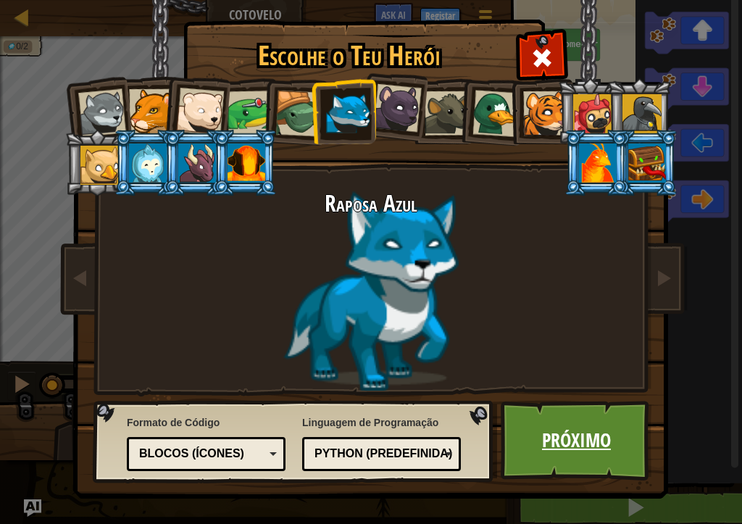
click at [629, 419] on link "Próximo" at bounding box center [576, 441] width 151 height 80
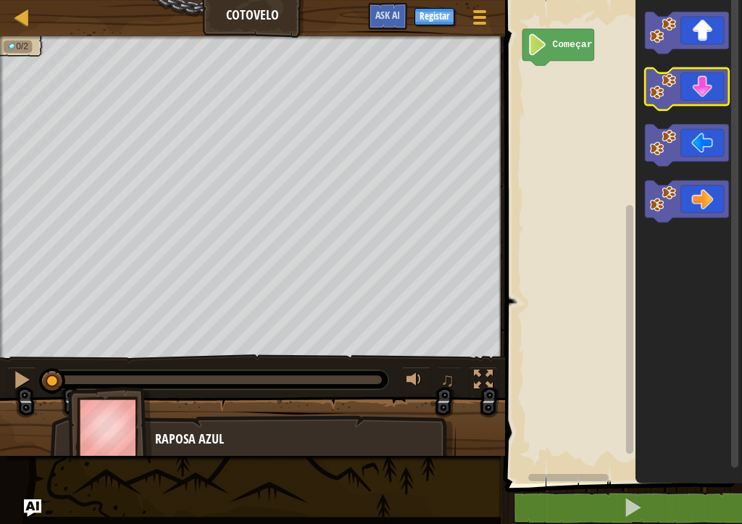
click at [660, 97] on image "Espaço de trabalho de Blockly" at bounding box center [663, 86] width 26 height 26
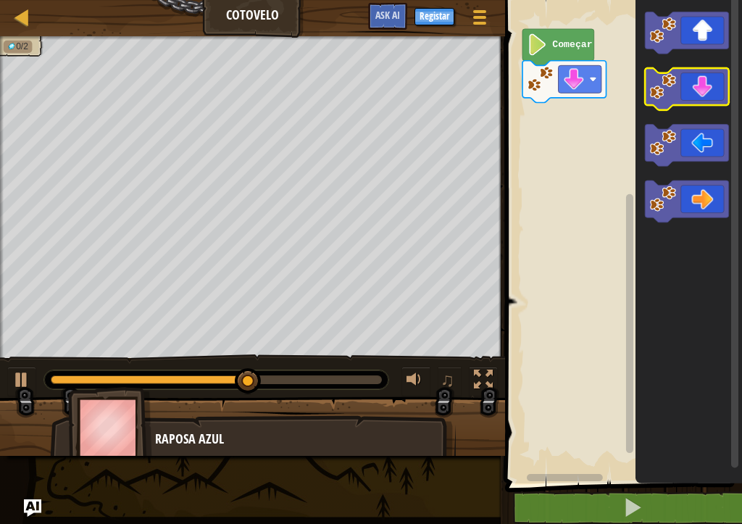
click at [656, 96] on image "Espaço de trabalho de Blockly" at bounding box center [663, 86] width 26 height 26
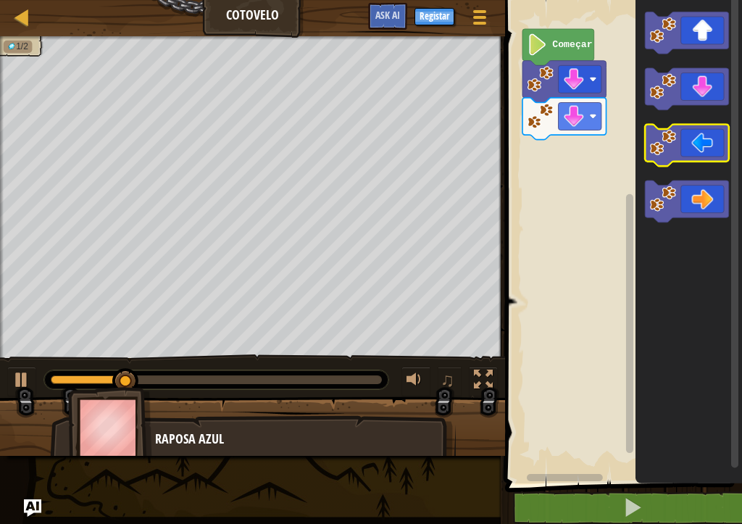
click at [654, 136] on image "Espaço de trabalho de Blockly" at bounding box center [663, 143] width 26 height 26
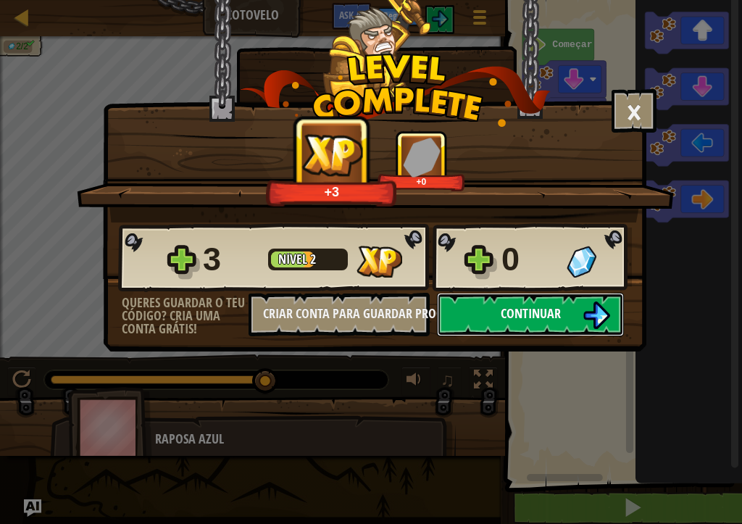
click at [608, 302] on img at bounding box center [596, 315] width 28 height 28
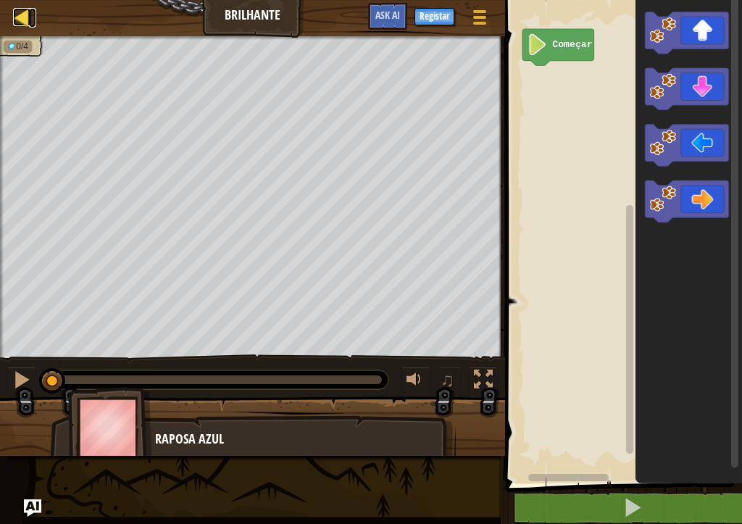
click at [30, 10] on div at bounding box center [22, 17] width 18 height 18
select select "pt-PT"
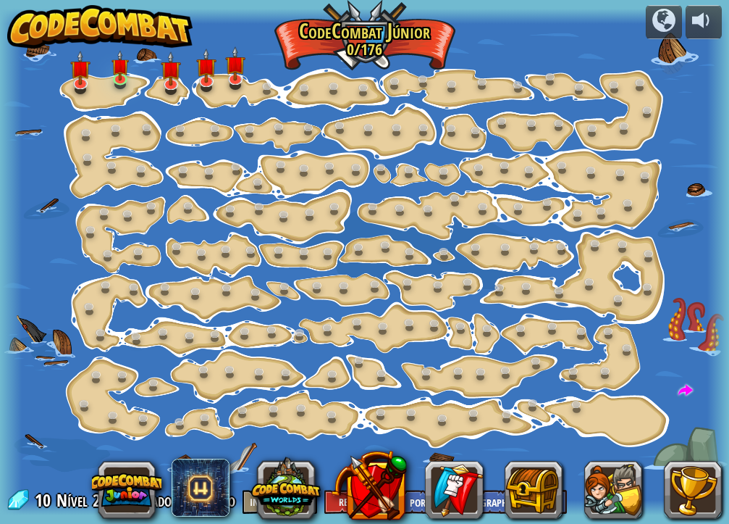
select select "pt-PT"
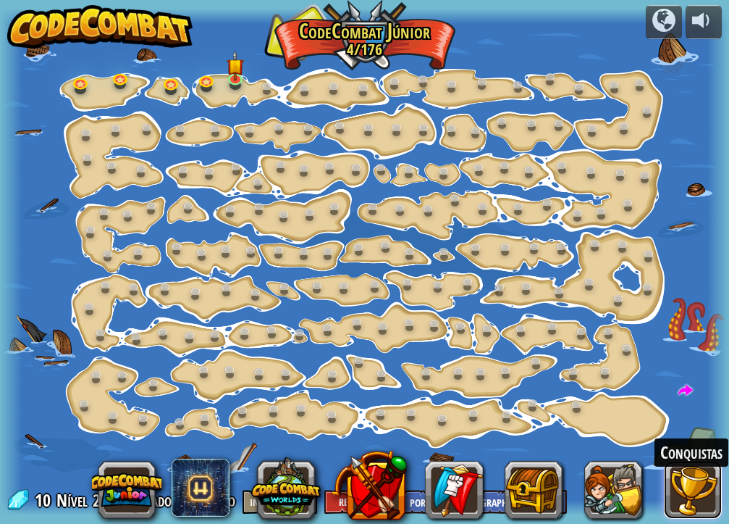
click at [676, 419] on button at bounding box center [693, 490] width 58 height 58
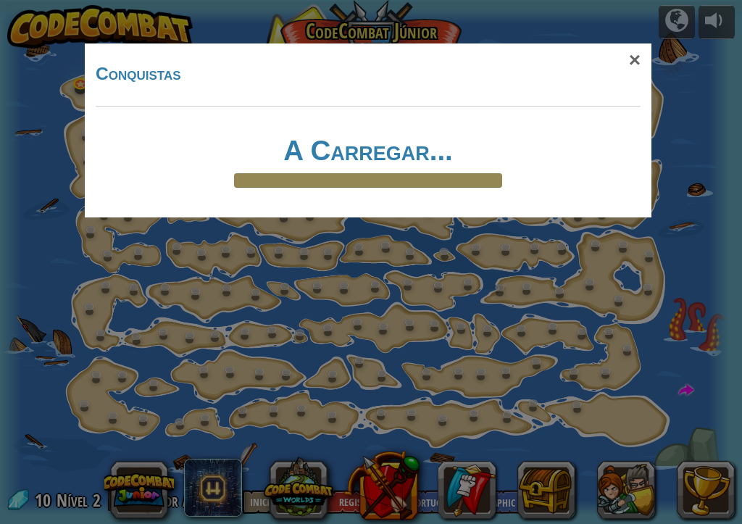
click at [490, 179] on div at bounding box center [368, 180] width 268 height 14
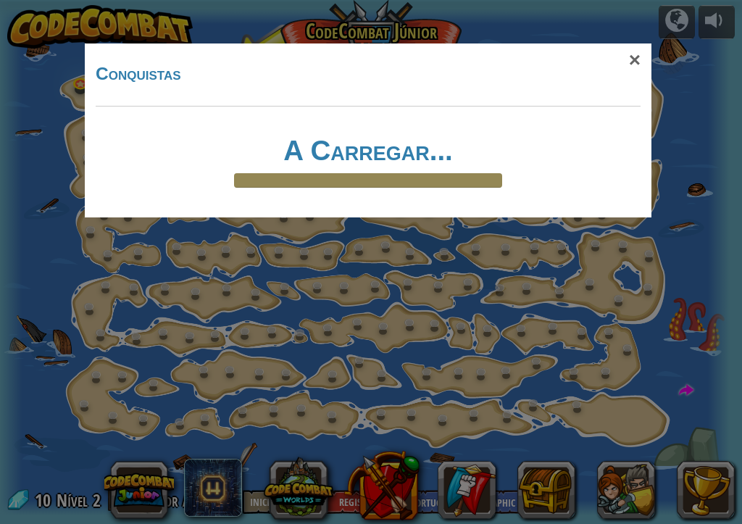
click at [490, 179] on div at bounding box center [368, 180] width 268 height 14
click at [640, 70] on div "×" at bounding box center [634, 60] width 33 height 42
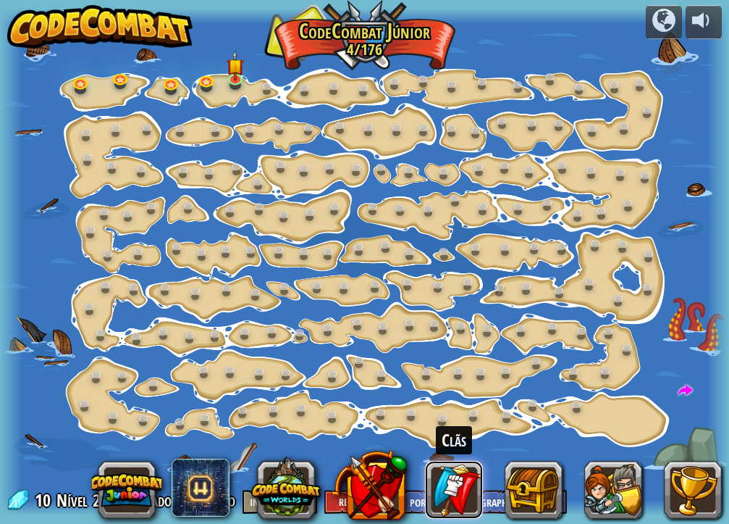
click at [480, 419] on link at bounding box center [454, 490] width 58 height 58
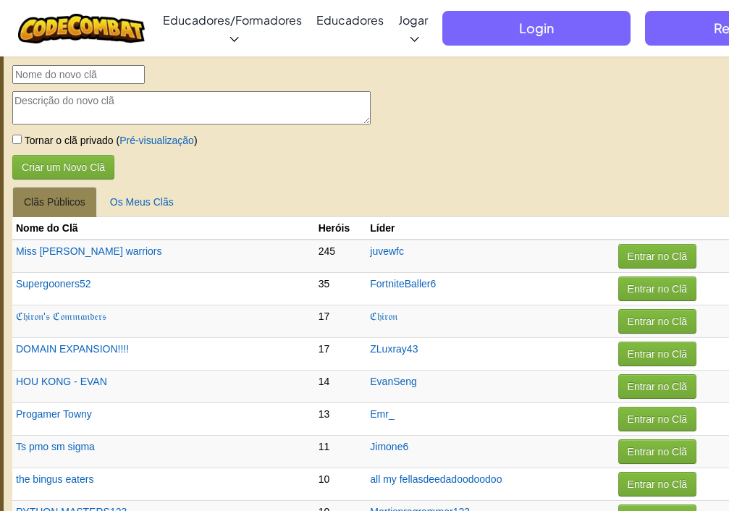
scroll to position [0, 12]
